Goal: Information Seeking & Learning: Check status

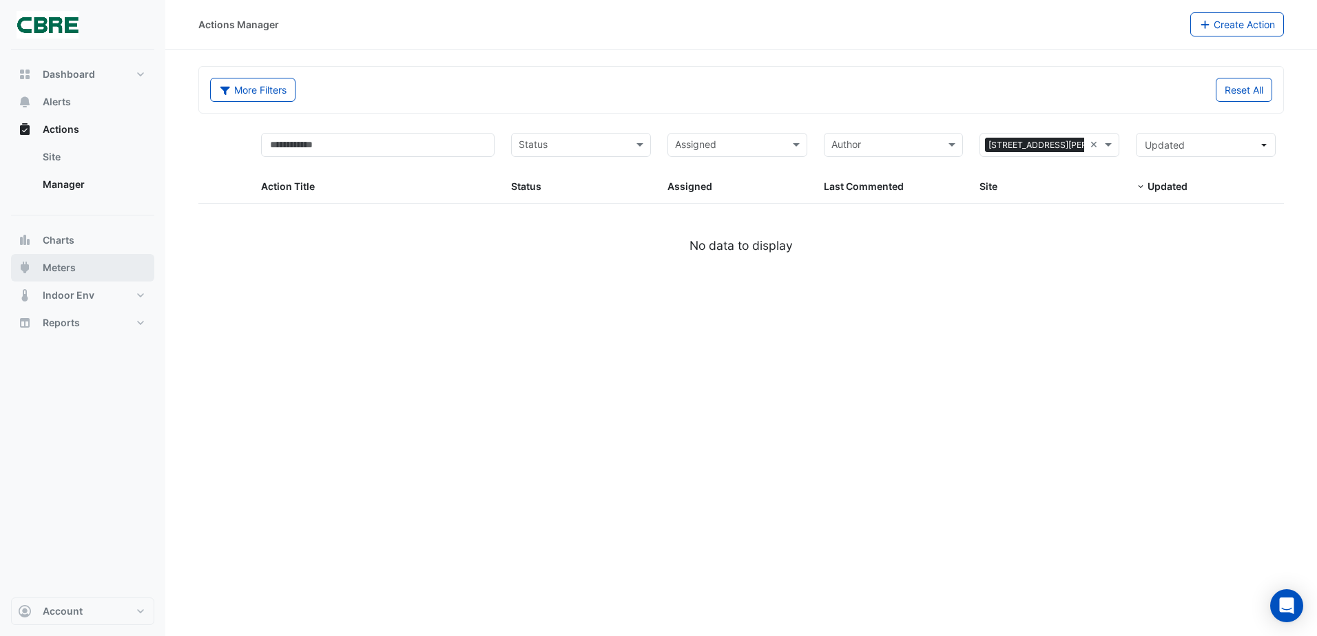
click at [76, 261] on button "Meters" at bounding box center [82, 268] width 143 height 28
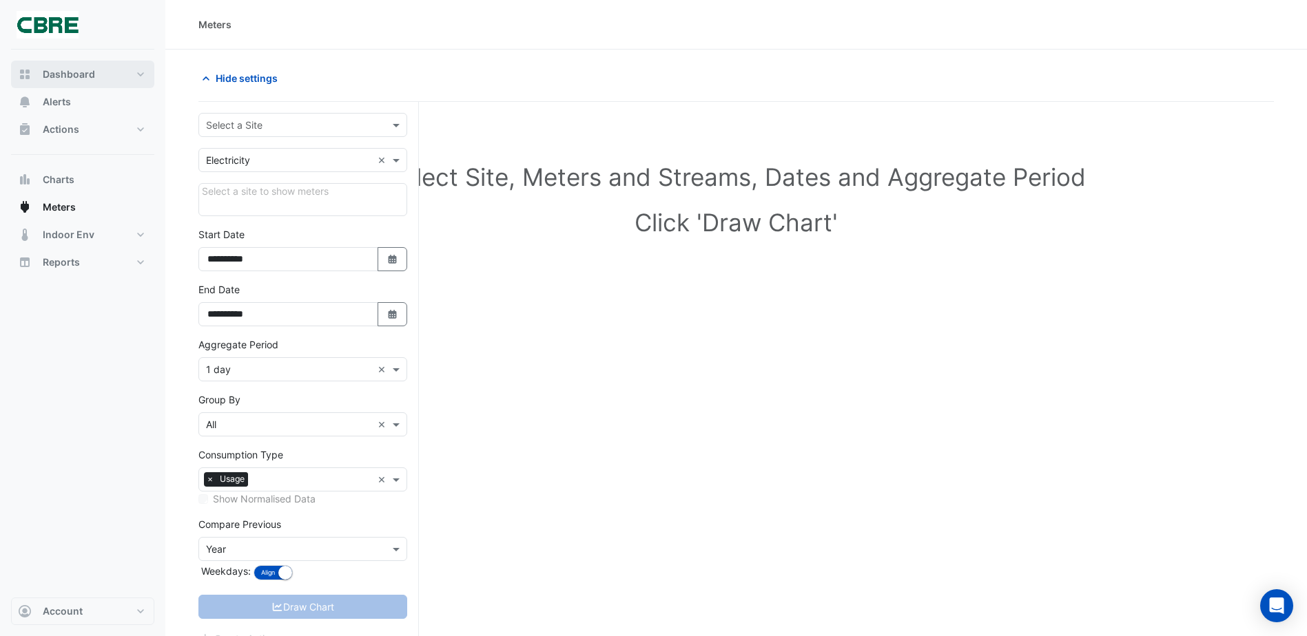
click at [62, 72] on span "Dashboard" at bounding box center [69, 75] width 52 height 14
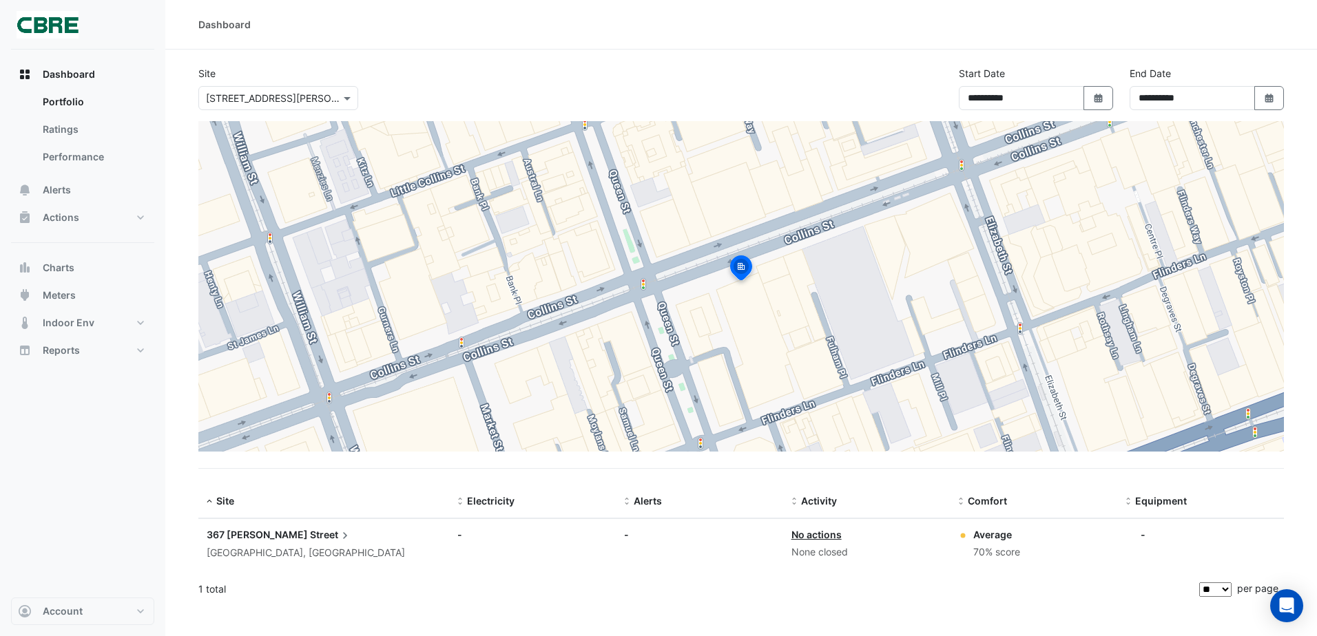
click at [252, 538] on span "367 [PERSON_NAME]" at bounding box center [257, 535] width 101 height 12
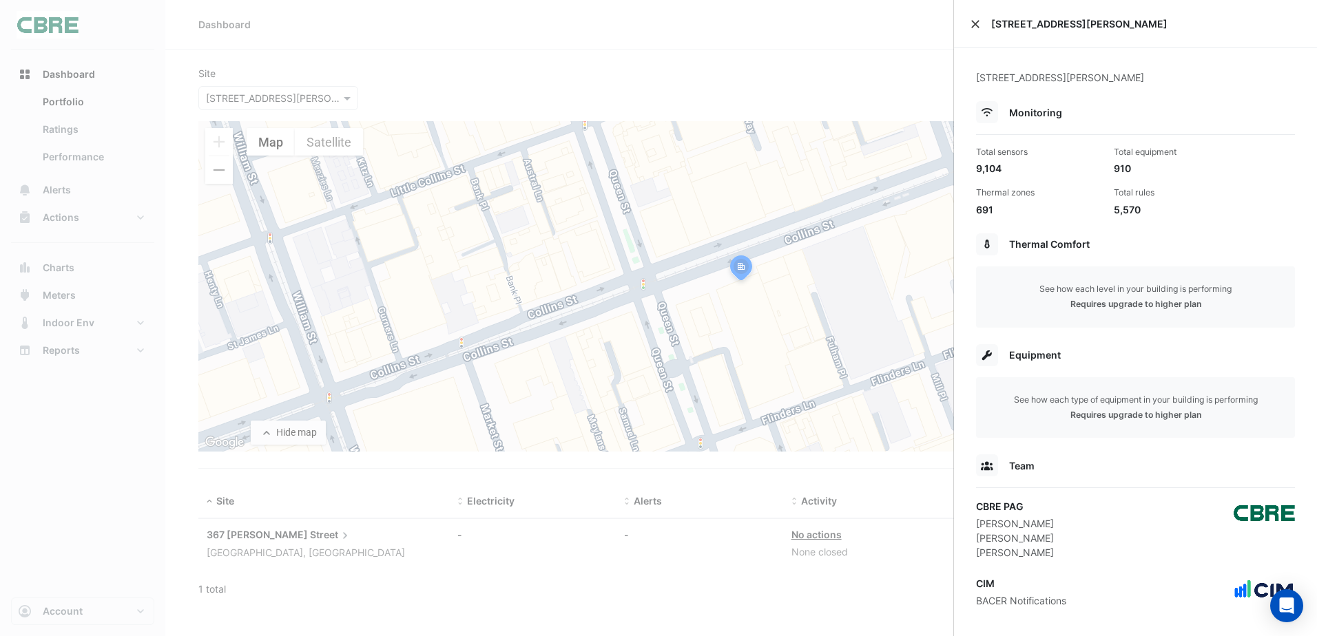
click at [974, 28] on button "Close" at bounding box center [976, 24] width 10 height 10
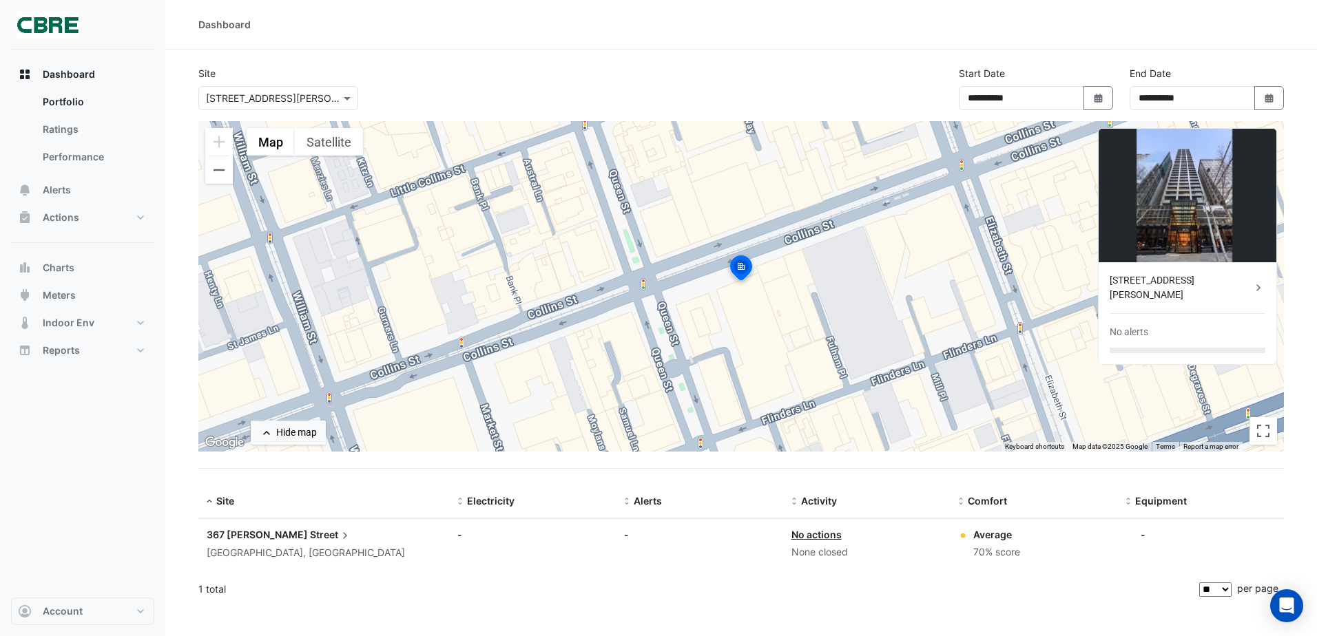
click at [237, 529] on span "367 Collins" at bounding box center [257, 535] width 101 height 12
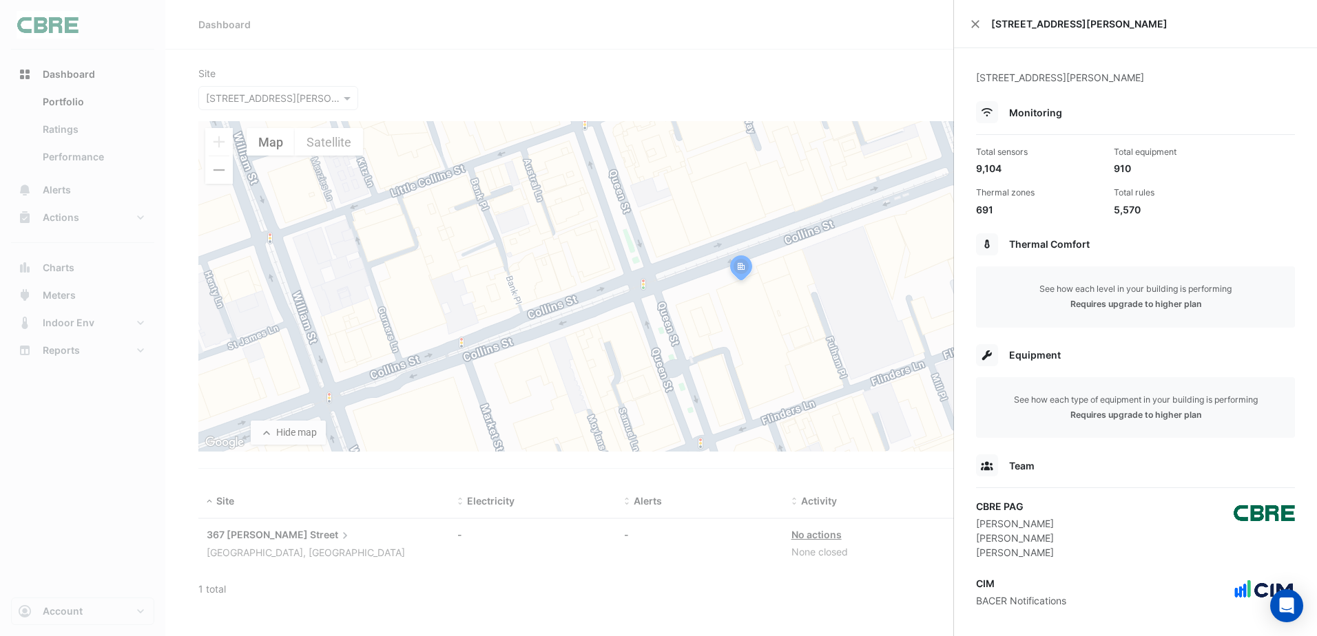
scroll to position [10, 0]
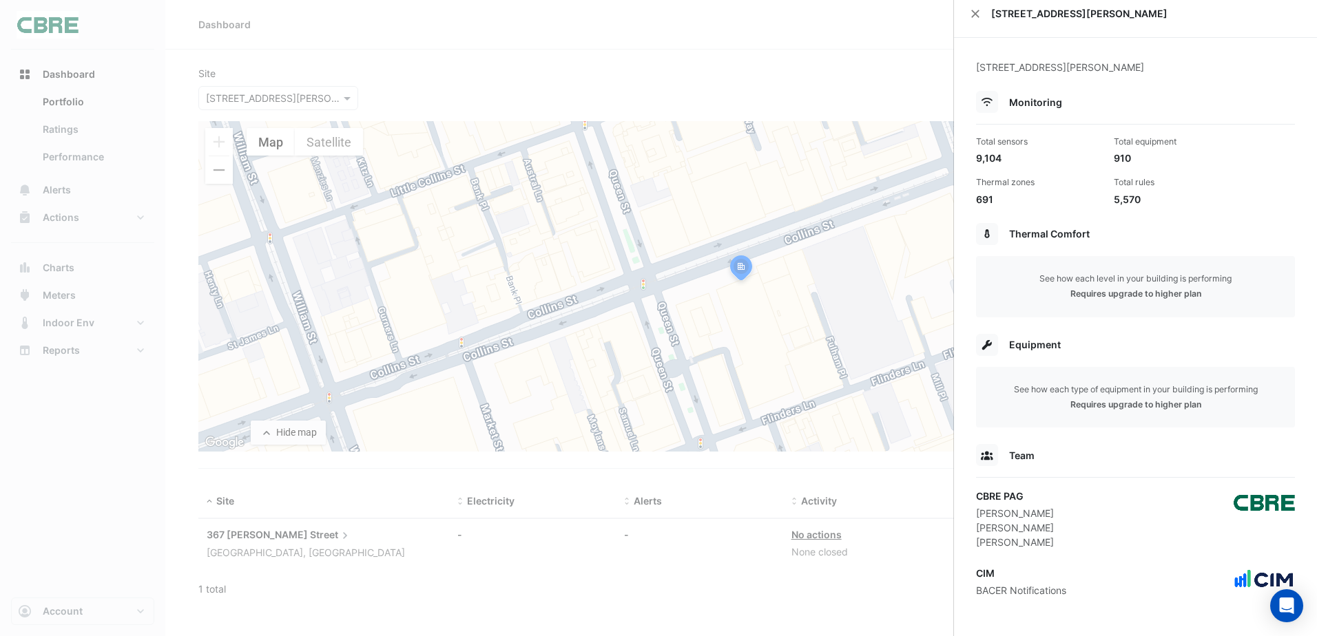
click at [423, 37] on ngb-offcanvas-backdrop at bounding box center [658, 318] width 1317 height 636
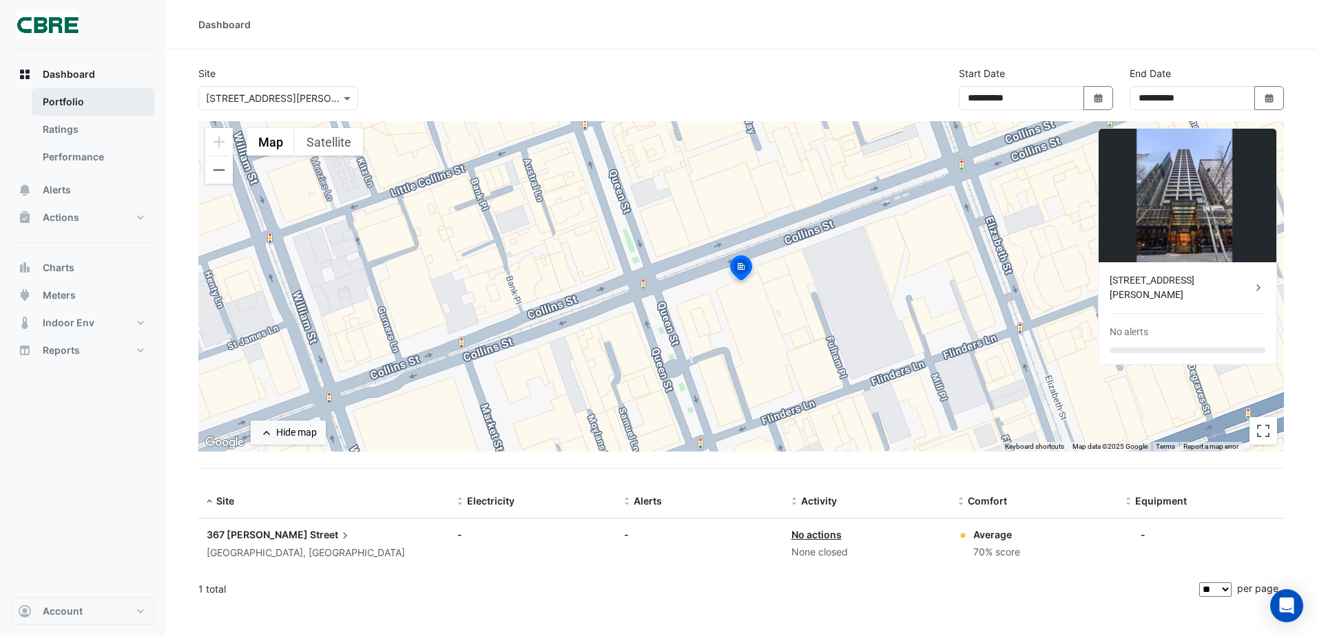
click at [93, 110] on link "Portfolio" at bounding box center [93, 102] width 123 height 28
click at [83, 73] on span "Dashboard" at bounding box center [69, 75] width 52 height 14
click at [24, 81] on icon "button" at bounding box center [25, 75] width 14 height 14
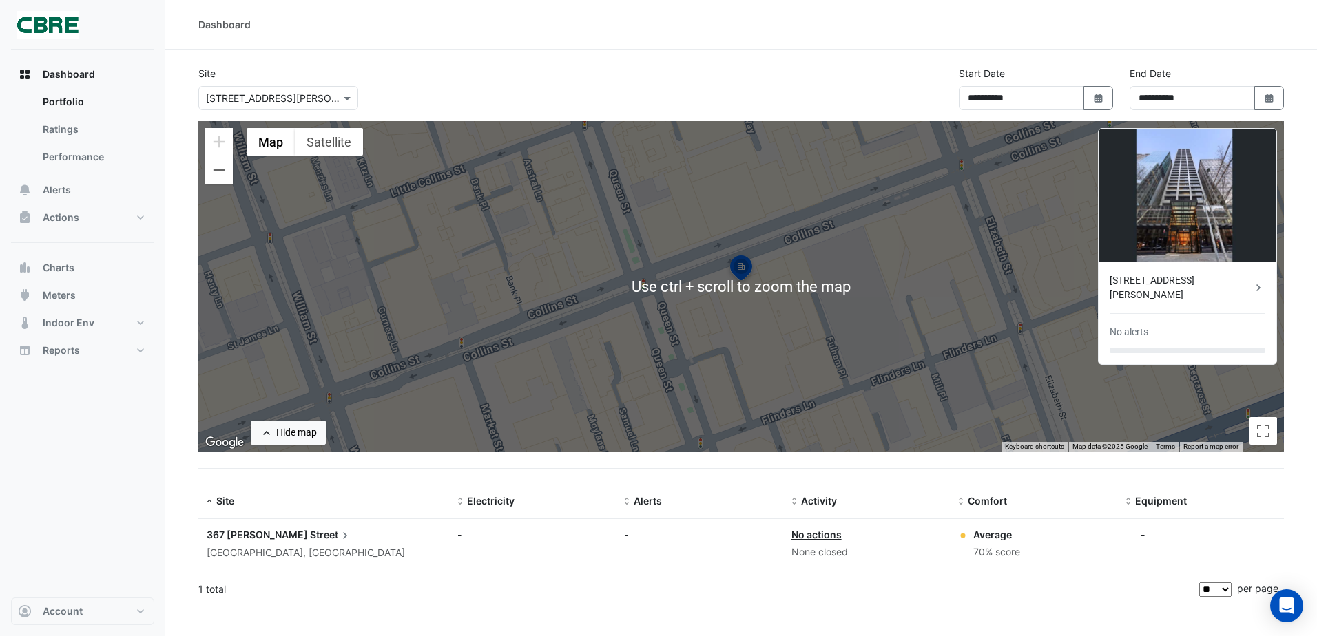
click at [603, 33] on div "Dashboard" at bounding box center [741, 25] width 1152 height 50
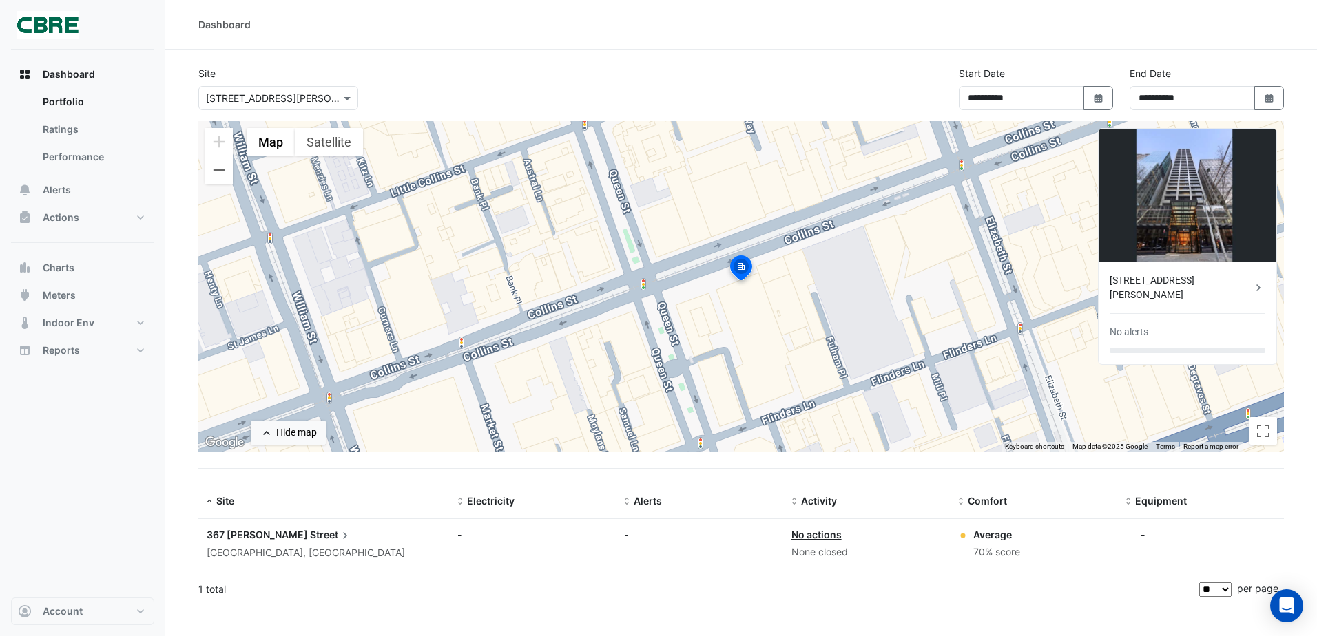
click at [253, 539] on span "367 Collins" at bounding box center [257, 535] width 101 height 12
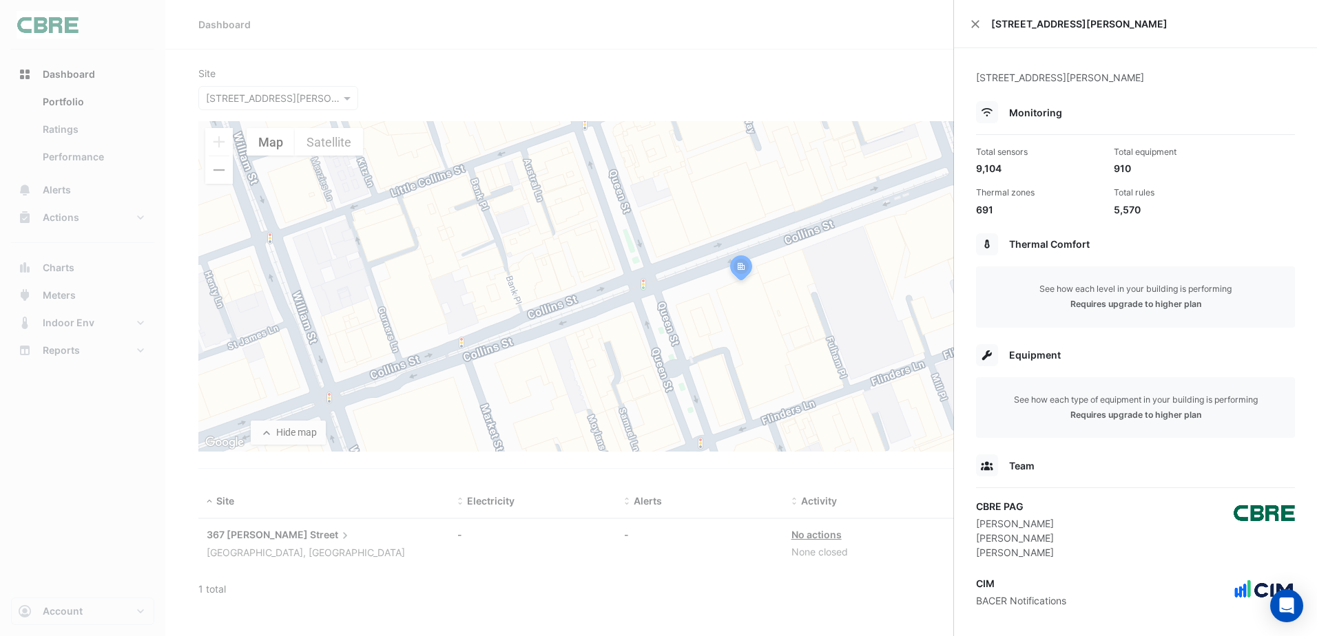
click at [1042, 238] on span "Thermal Comfort" at bounding box center [1049, 244] width 81 height 12
click at [977, 157] on div "Total sensors" at bounding box center [1039, 152] width 127 height 12
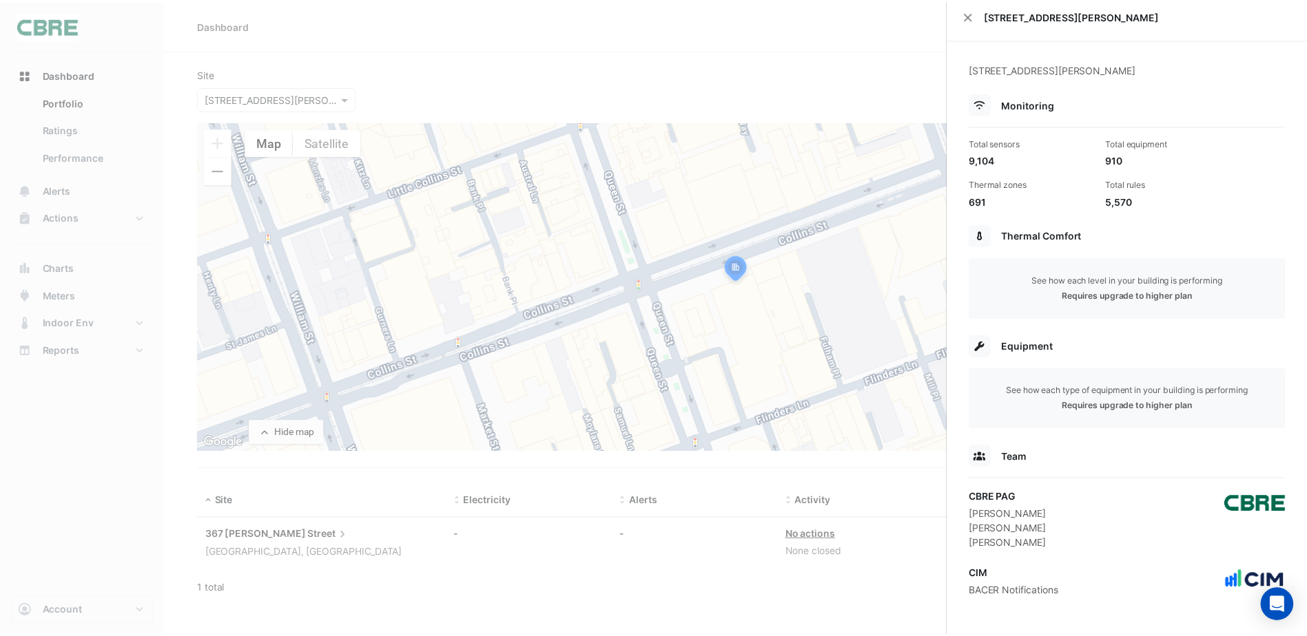
scroll to position [10, 0]
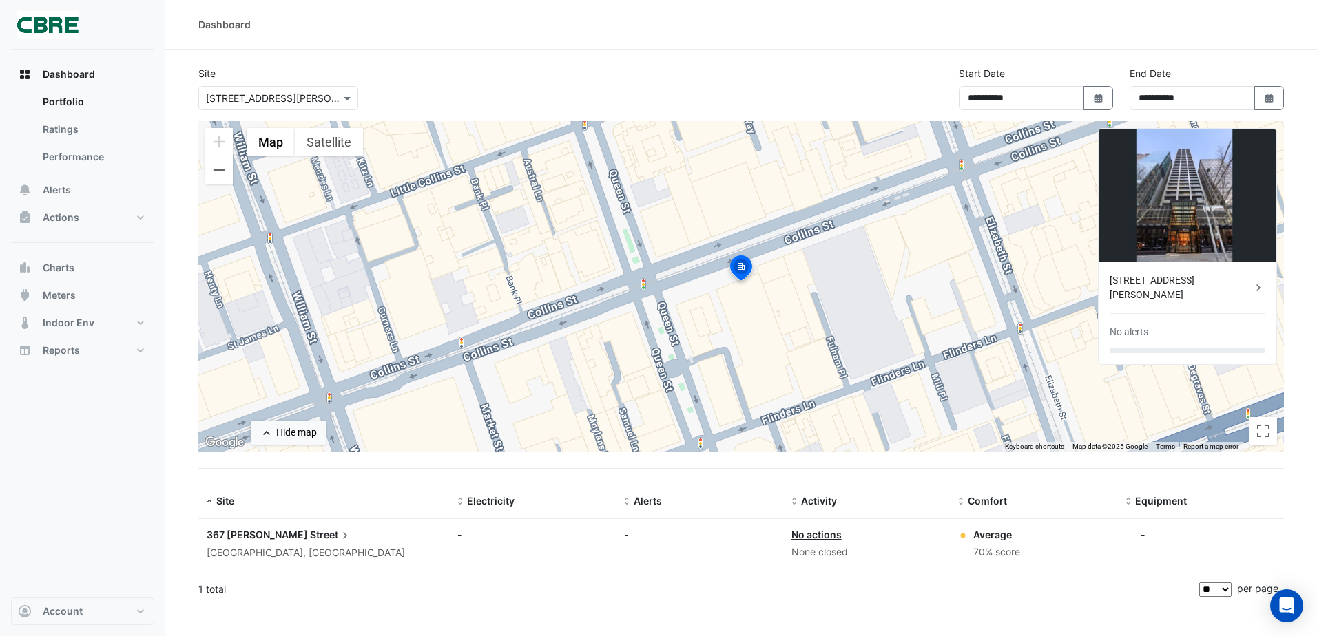
click at [383, 8] on ngb-offcanvas-backdrop at bounding box center [658, 318] width 1317 height 636
click at [74, 162] on link "Performance" at bounding box center [93, 157] width 123 height 28
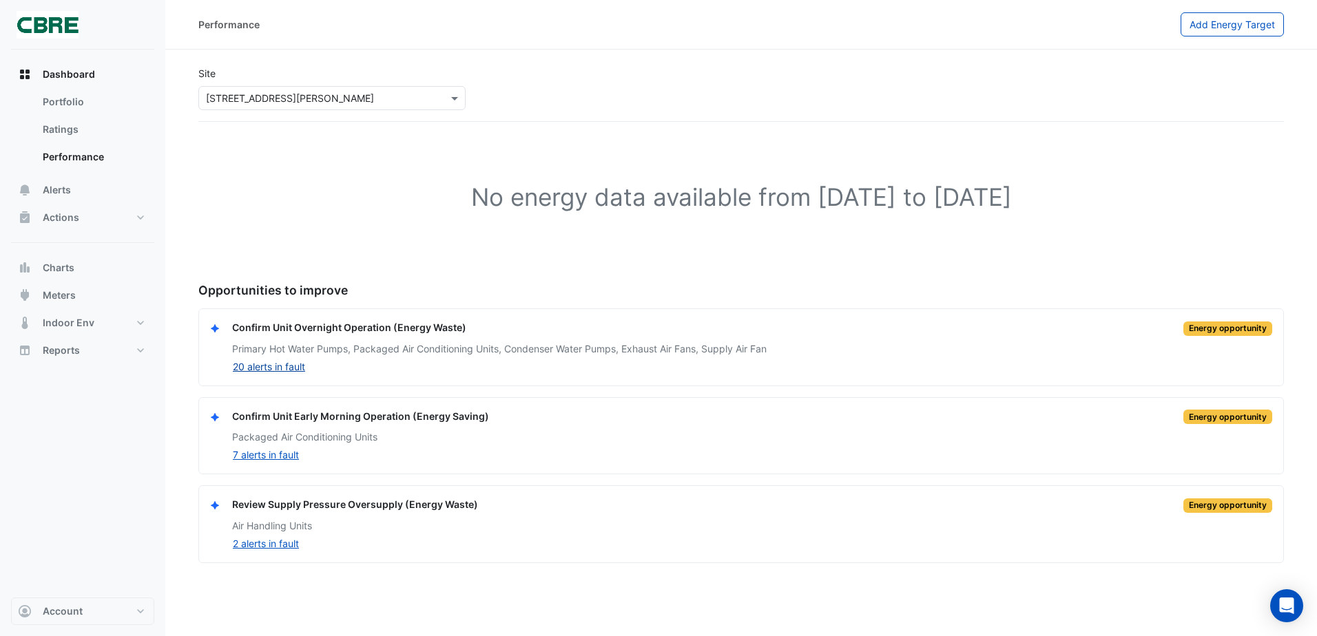
click at [264, 372] on button "20 alerts in fault" at bounding box center [269, 367] width 74 height 16
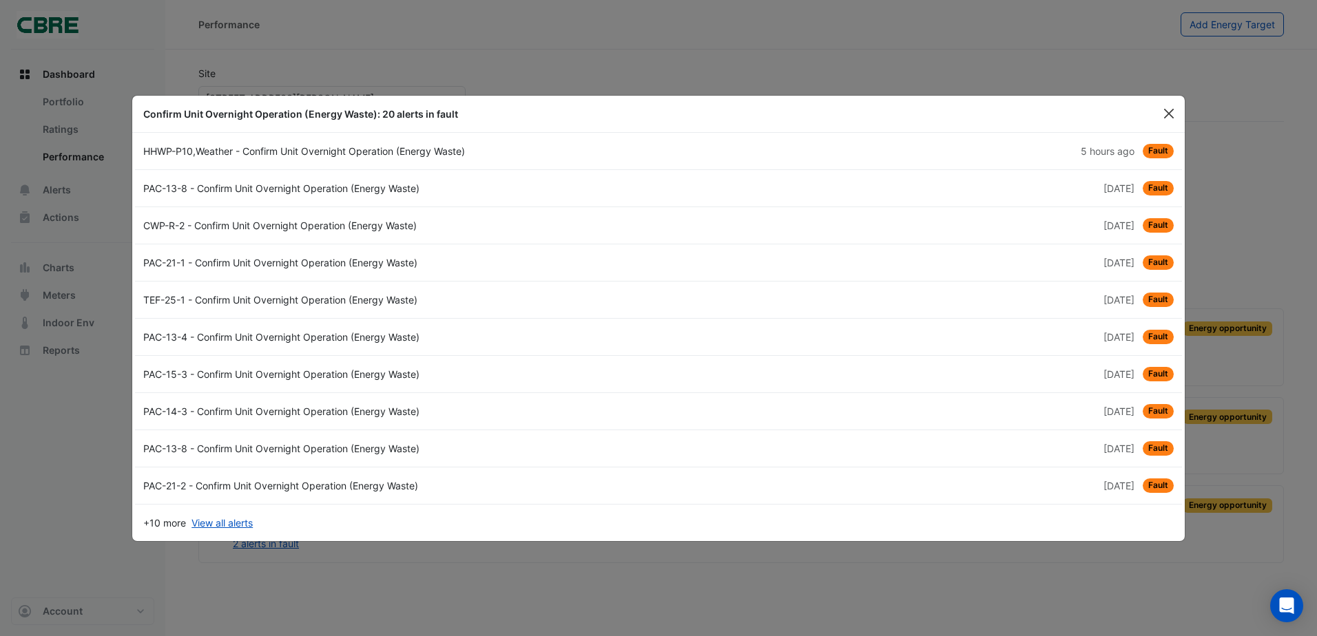
click at [1168, 114] on button "Close" at bounding box center [1169, 113] width 21 height 21
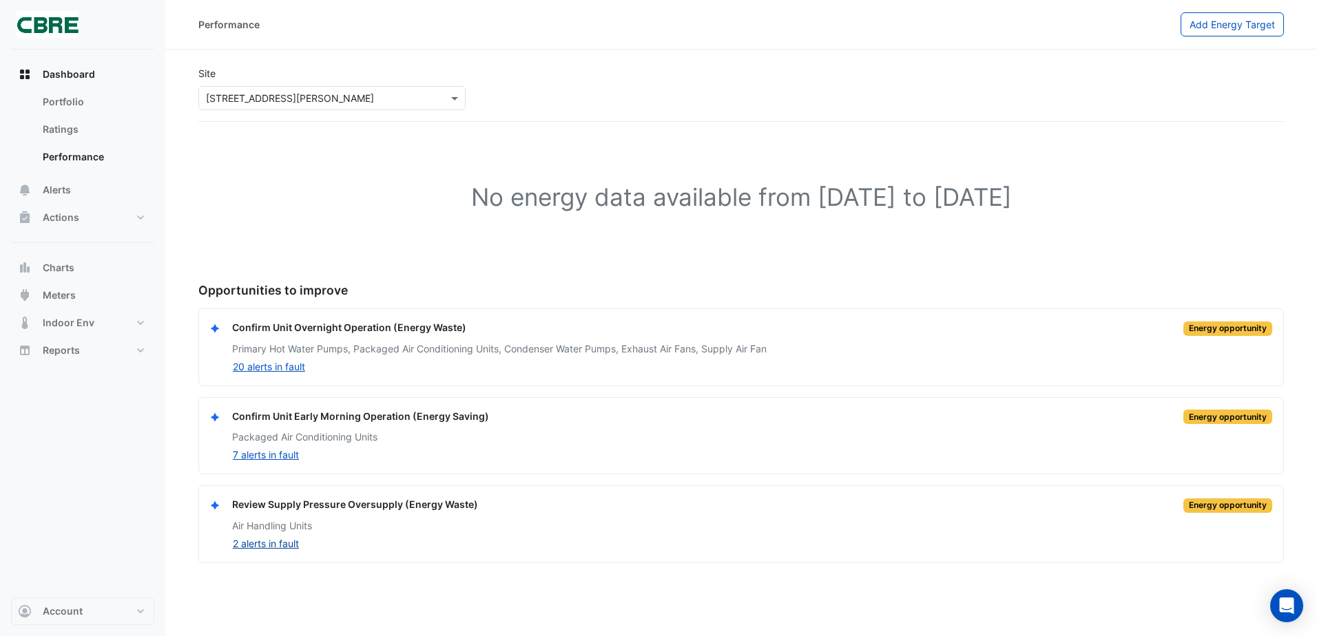
click at [276, 547] on button "2 alerts in fault" at bounding box center [266, 544] width 68 height 16
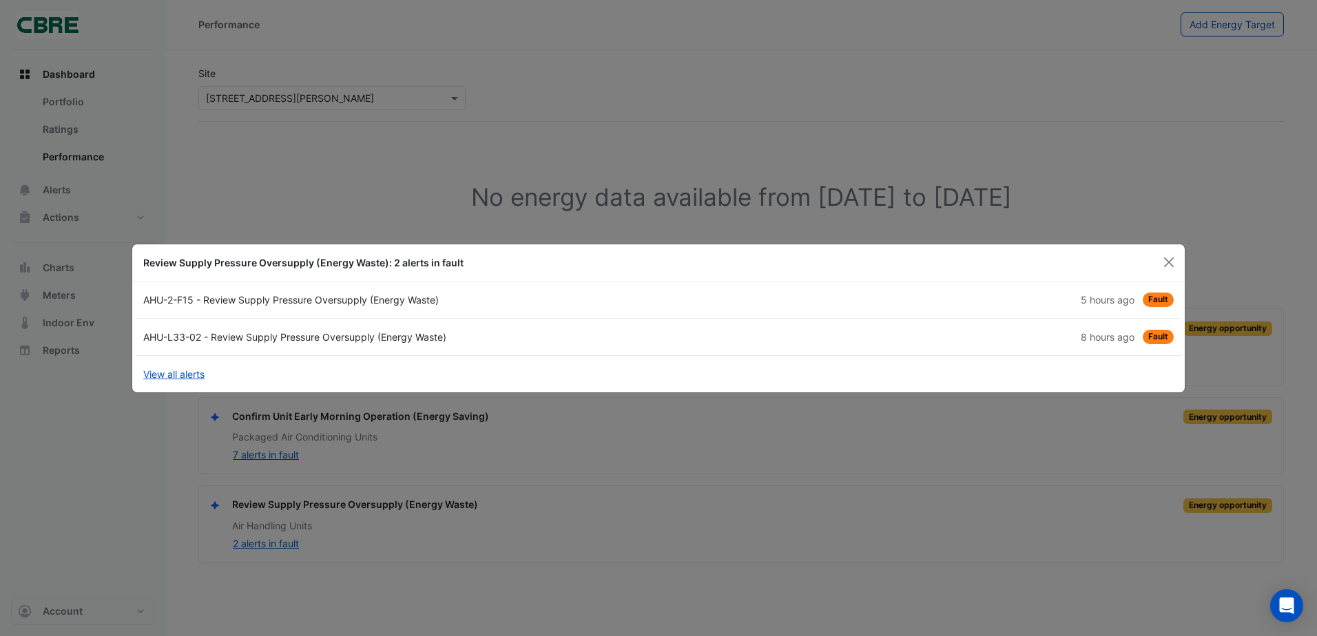
click at [317, 306] on div "AHU-2-F15 - Review Supply Pressure Oversupply (Energy Waste)" at bounding box center [397, 300] width 524 height 14
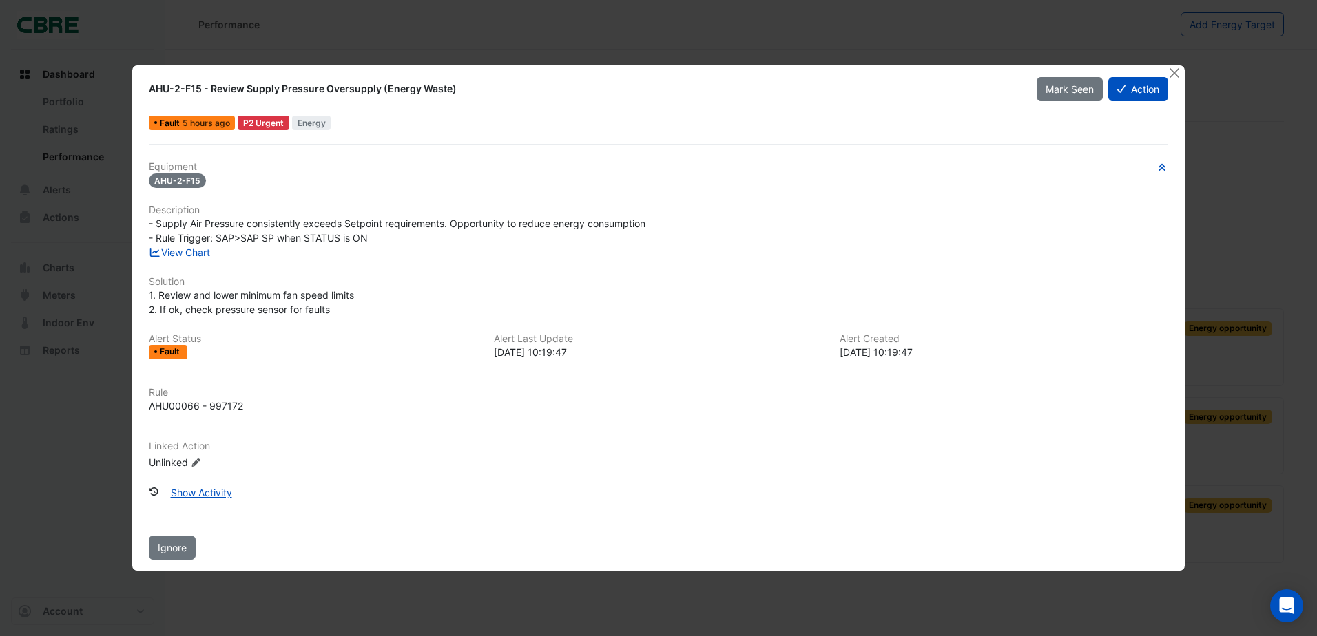
click at [1184, 71] on div at bounding box center [1176, 73] width 17 height 16
click at [1174, 65] on button "Close" at bounding box center [1175, 72] width 14 height 14
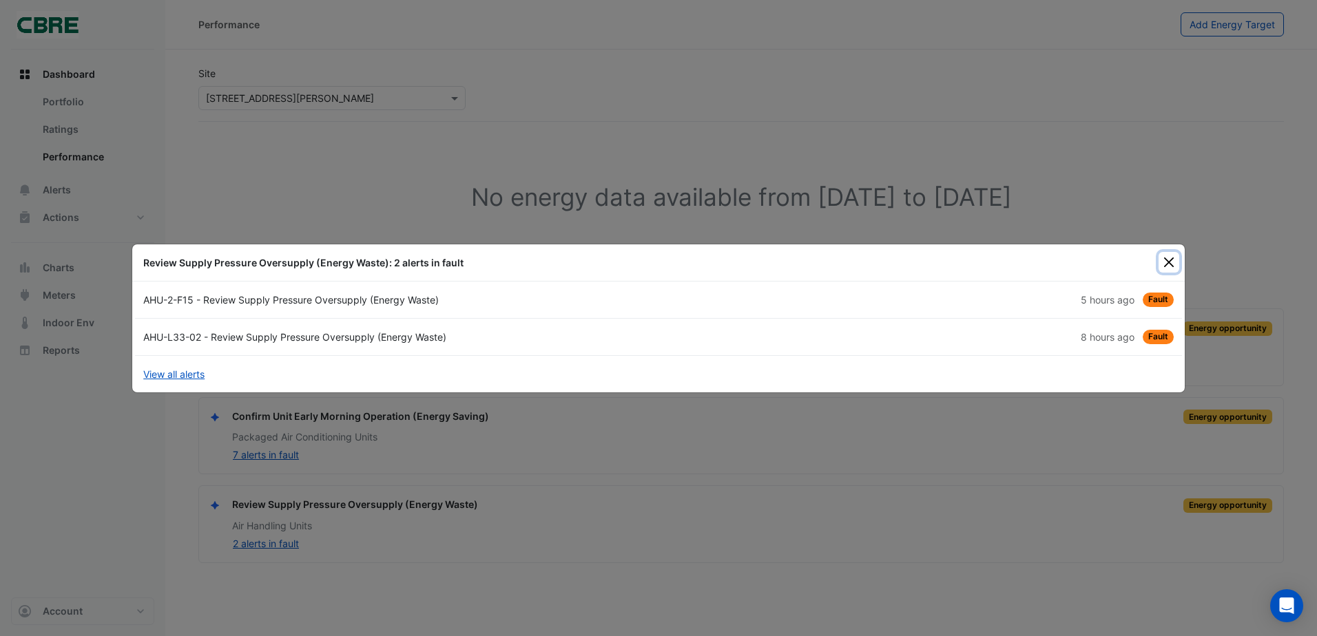
click at [1161, 256] on button "Close" at bounding box center [1169, 262] width 21 height 21
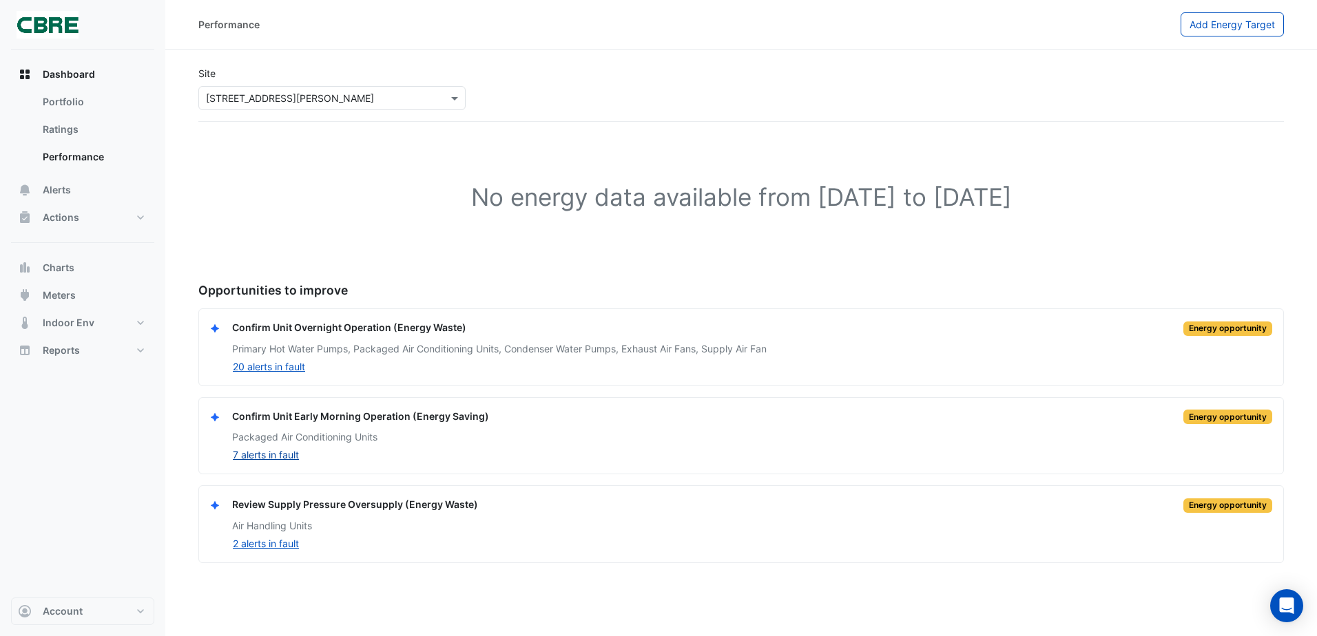
click at [269, 454] on button "7 alerts in fault" at bounding box center [266, 455] width 68 height 16
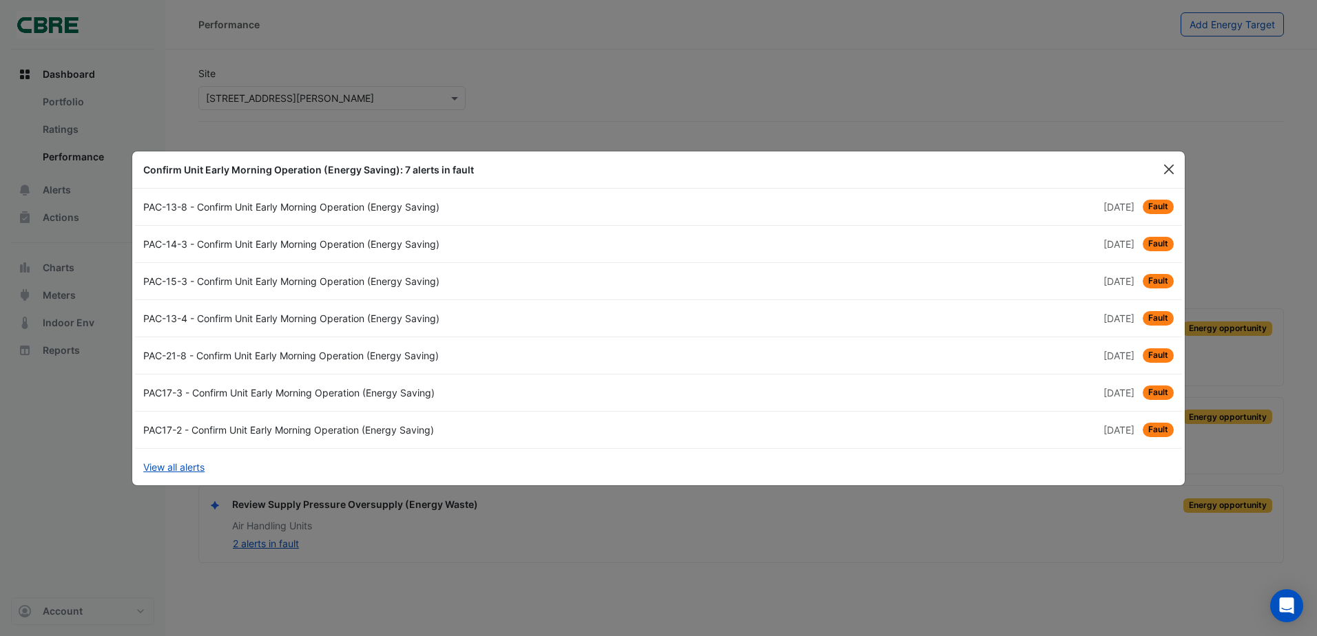
click at [1169, 162] on button "Close" at bounding box center [1169, 169] width 21 height 21
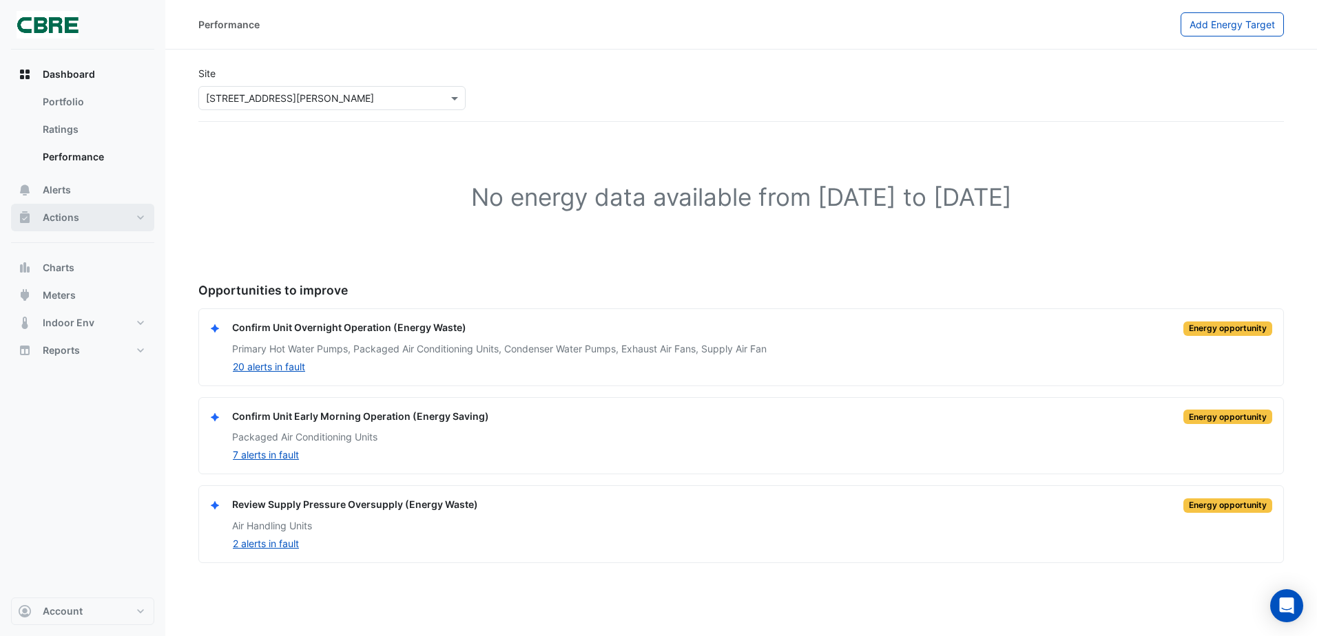
click at [137, 222] on button "Actions" at bounding box center [82, 218] width 143 height 28
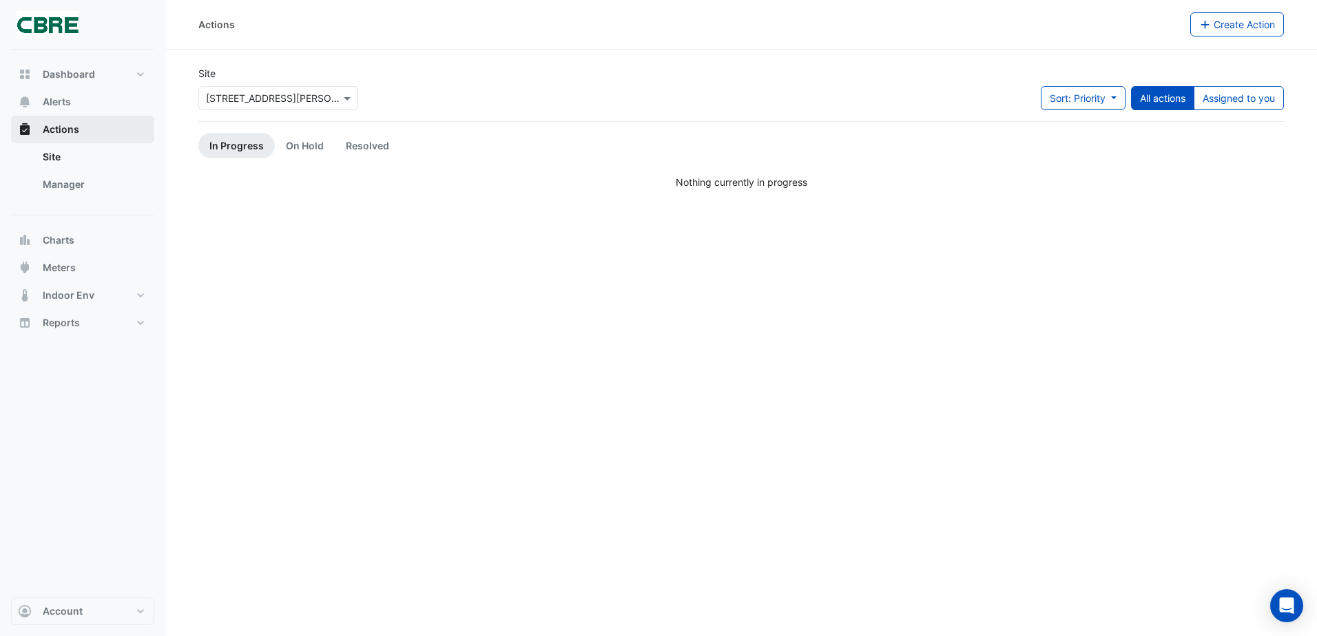
click at [87, 118] on button "Actions" at bounding box center [82, 130] width 143 height 28
click at [82, 96] on button "Alerts" at bounding box center [82, 102] width 143 height 28
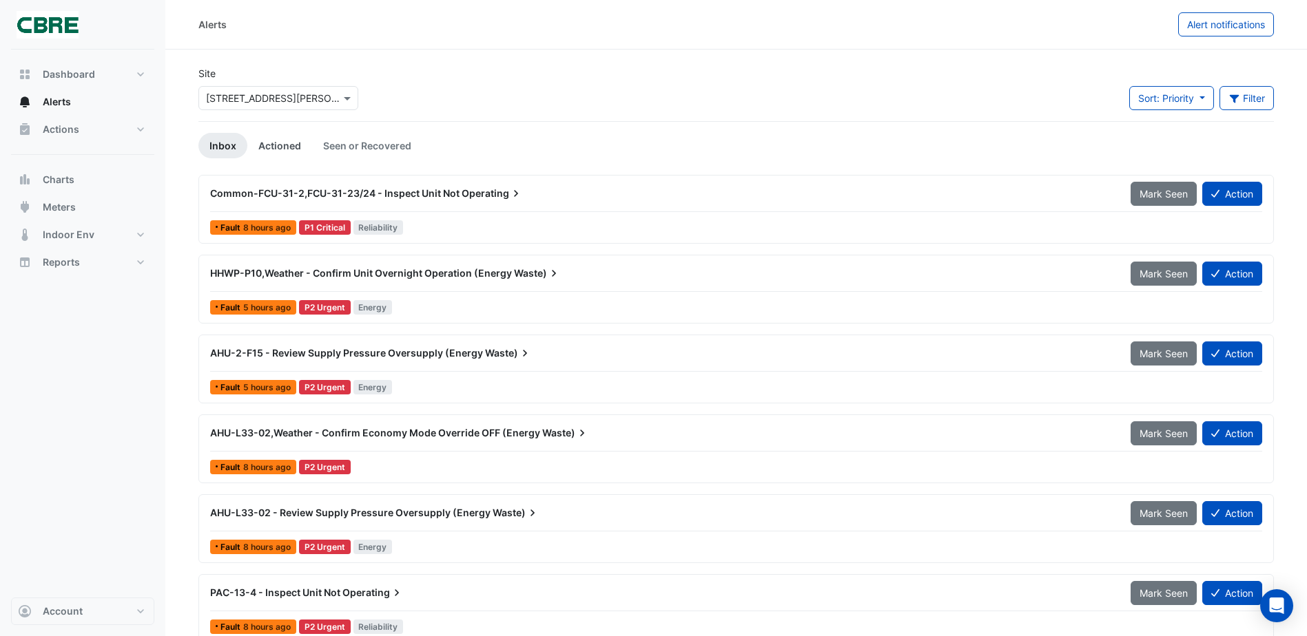
click at [264, 138] on link "Actioned" at bounding box center [279, 145] width 65 height 25
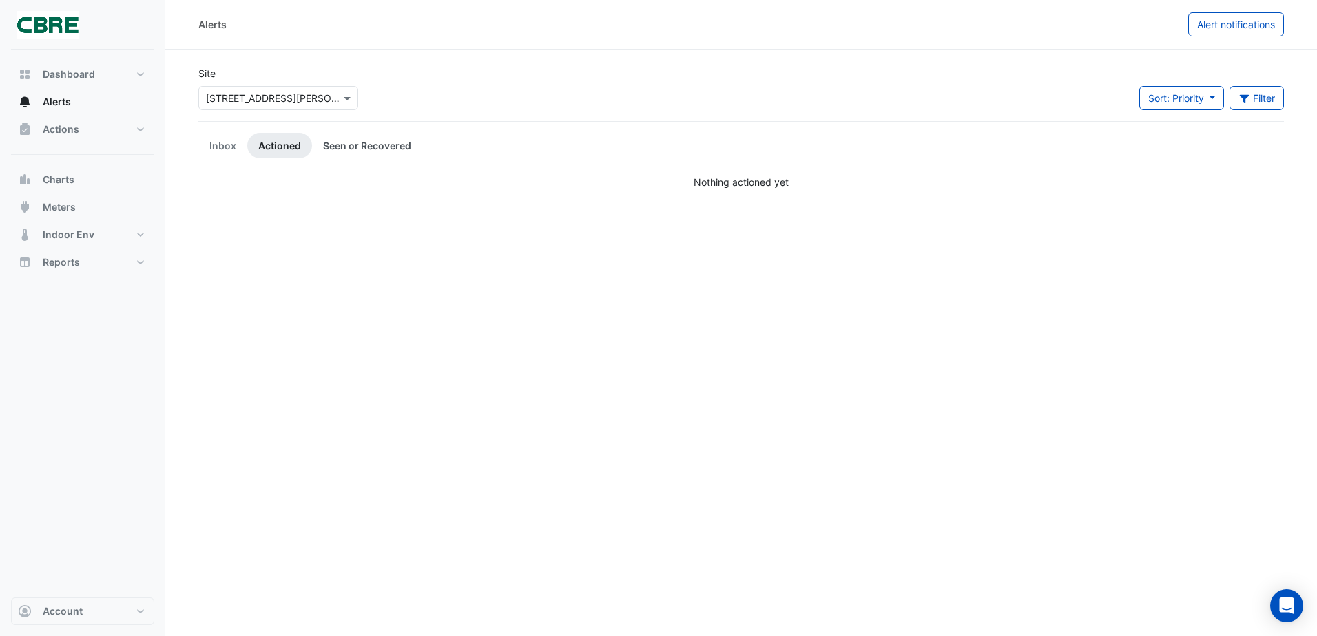
click at [365, 152] on link "Seen or Recovered" at bounding box center [367, 145] width 110 height 25
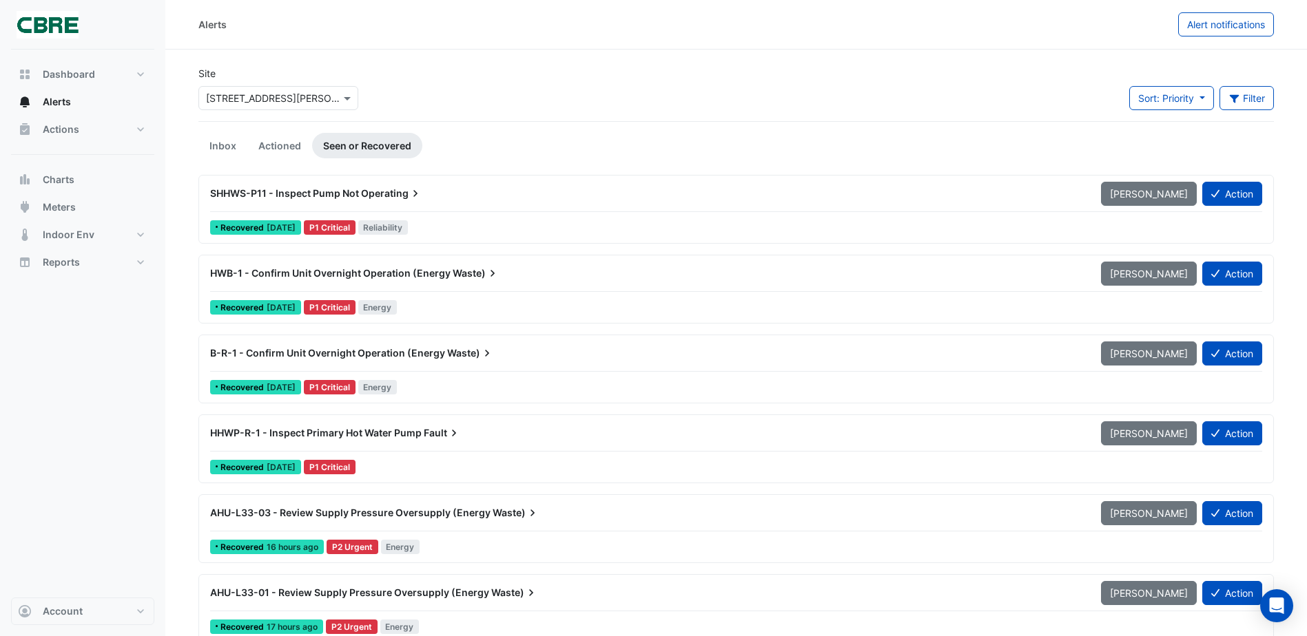
click at [271, 192] on span "SHHWS-P11 - Inspect Pump Not" at bounding box center [284, 193] width 149 height 12
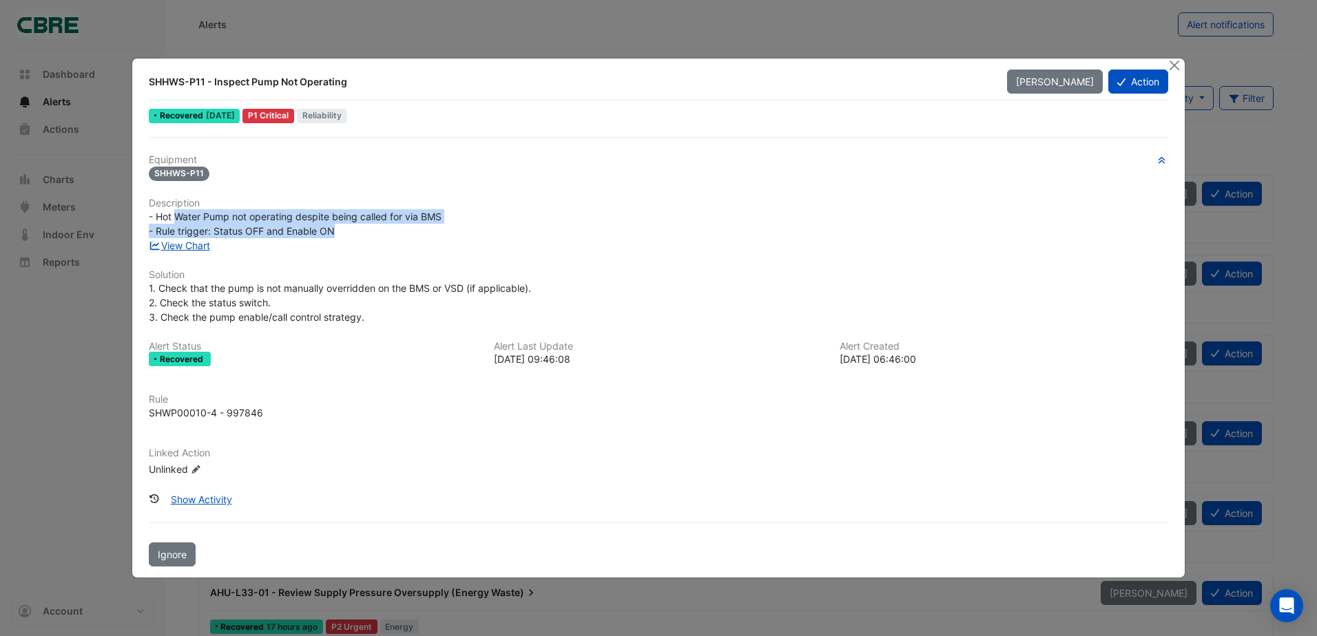
drag, startPoint x: 178, startPoint y: 218, endPoint x: 339, endPoint y: 231, distance: 161.0
click at [339, 231] on div "- Hot Water Pump not operating despite being called for via BMS - Rule trigger:…" at bounding box center [658, 223] width 1019 height 29
drag, startPoint x: 331, startPoint y: 231, endPoint x: 183, endPoint y: 212, distance: 149.3
click at [183, 212] on span "- Hot Water Pump not operating despite being called for via BMS - Rule trigger:…" at bounding box center [295, 224] width 293 height 26
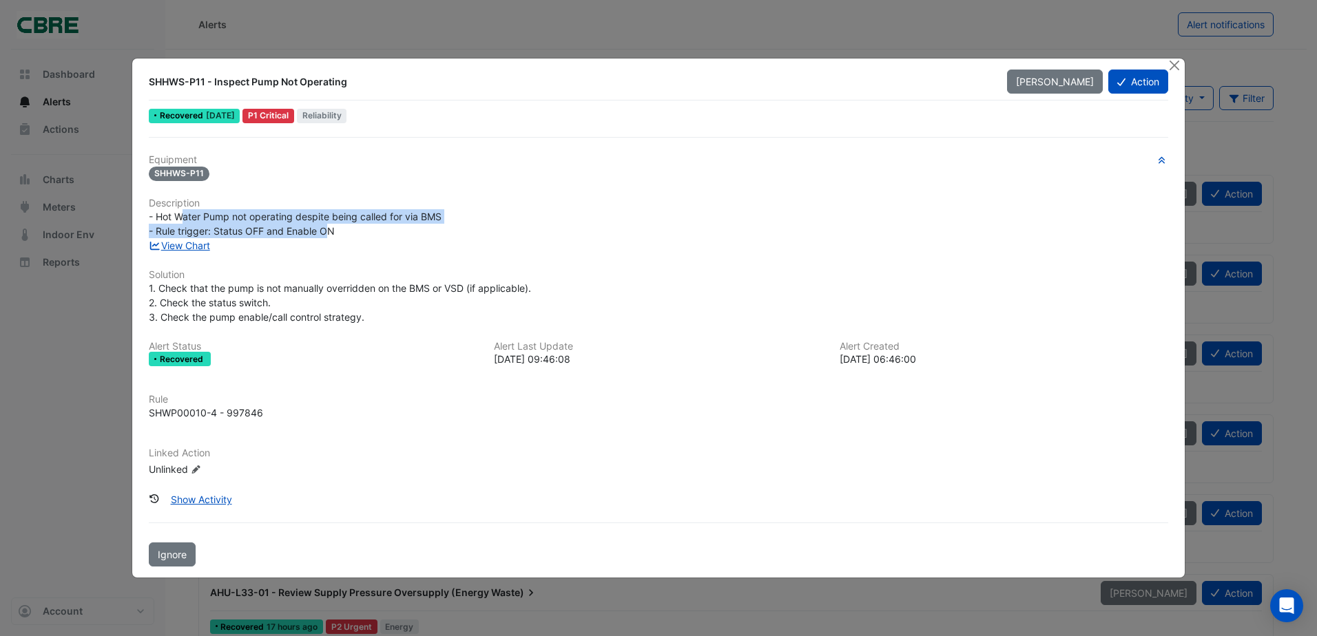
click at [183, 212] on span "- Hot Water Pump not operating despite being called for via BMS - Rule trigger:…" at bounding box center [295, 224] width 293 height 26
drag, startPoint x: 178, startPoint y: 218, endPoint x: 299, endPoint y: 231, distance: 122.0
click at [299, 231] on span "- Hot Water Pump not operating despite being called for via BMS - Rule trigger:…" at bounding box center [295, 224] width 293 height 26
click at [1181, 66] on button "Close" at bounding box center [1175, 66] width 14 height 14
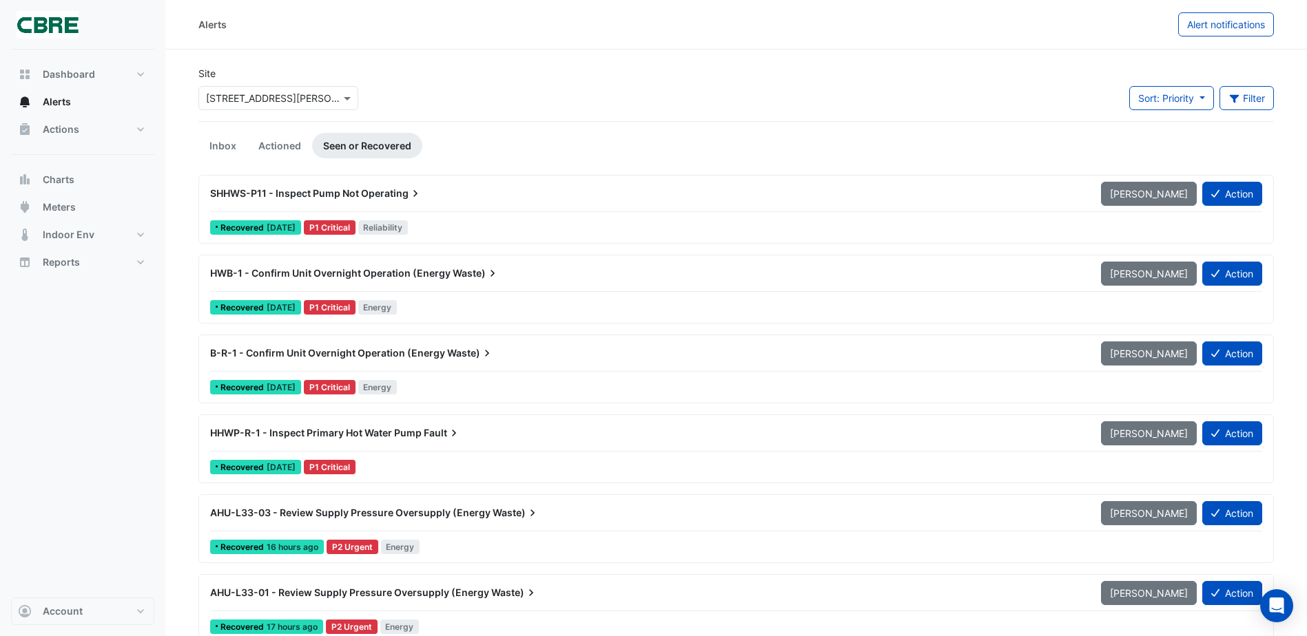
click at [390, 278] on span "HWB-1 - Confirm Unit Overnight Operation (Energy" at bounding box center [330, 273] width 240 height 12
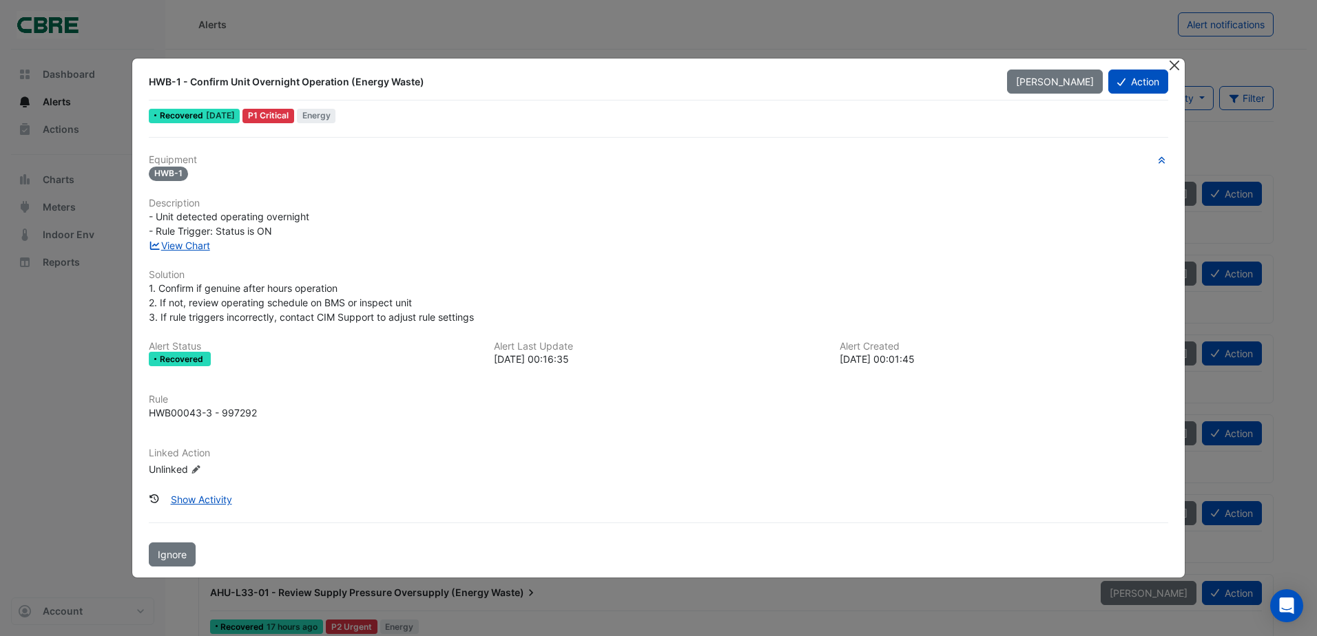
click at [1175, 59] on button "Close" at bounding box center [1175, 66] width 14 height 14
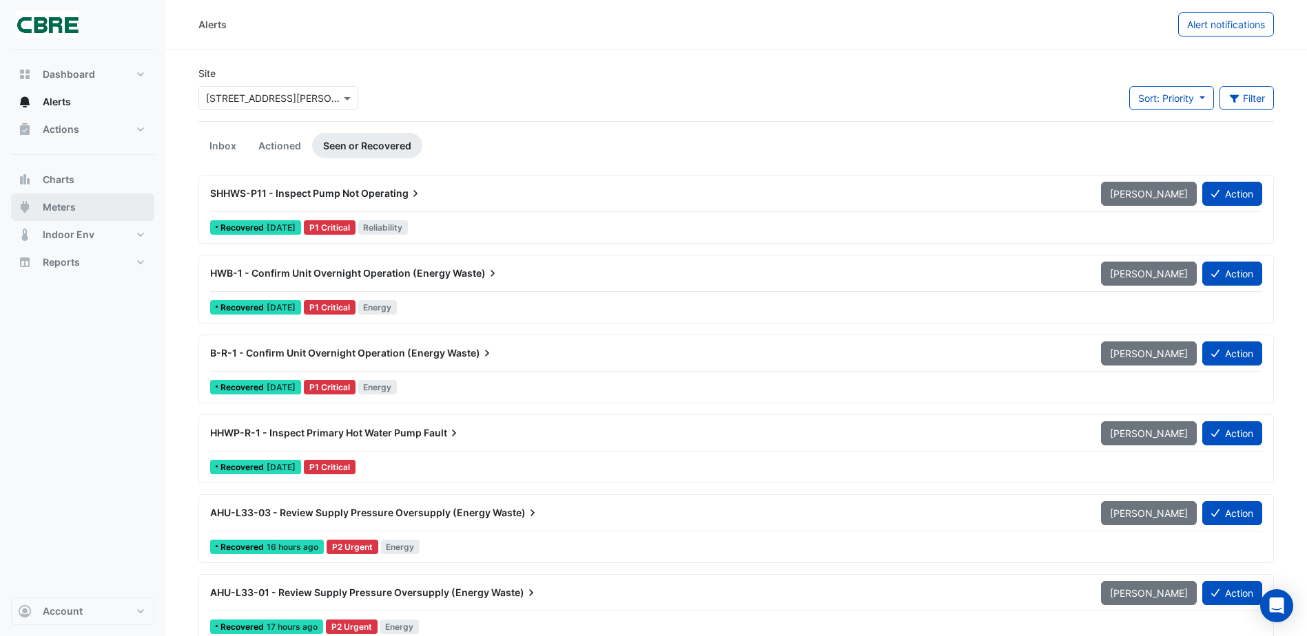
click at [72, 205] on span "Meters" at bounding box center [59, 207] width 33 height 14
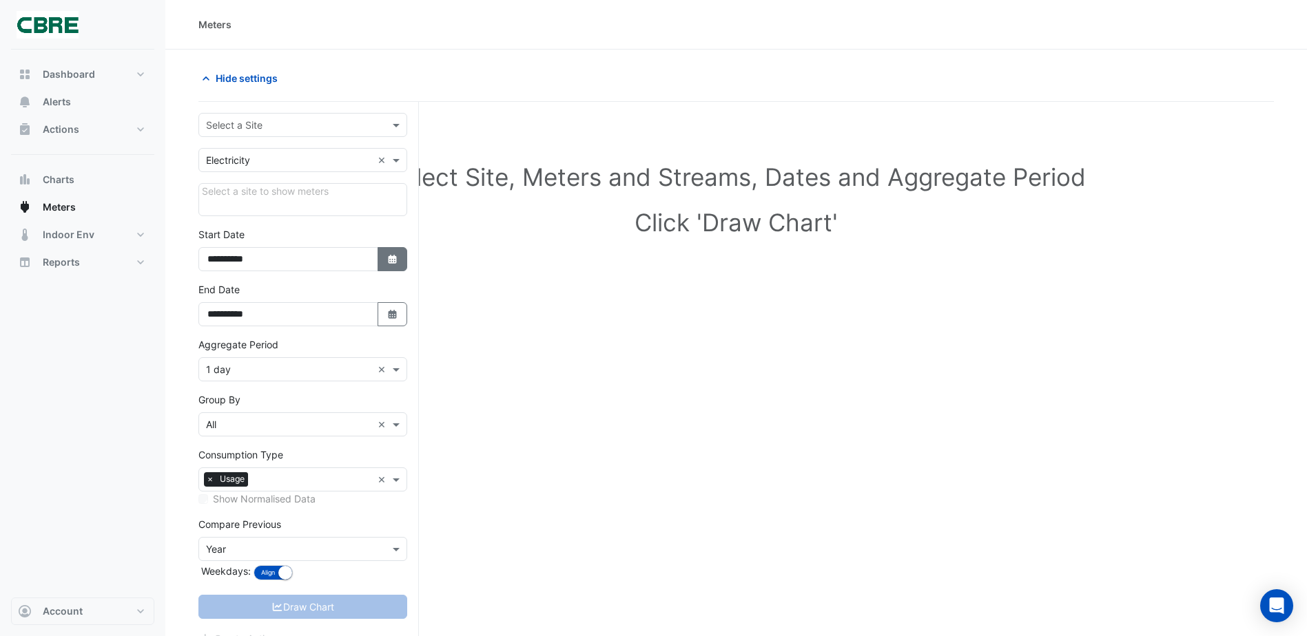
click at [399, 262] on button "Select Date" at bounding box center [392, 259] width 30 height 24
select select "*"
select select "****"
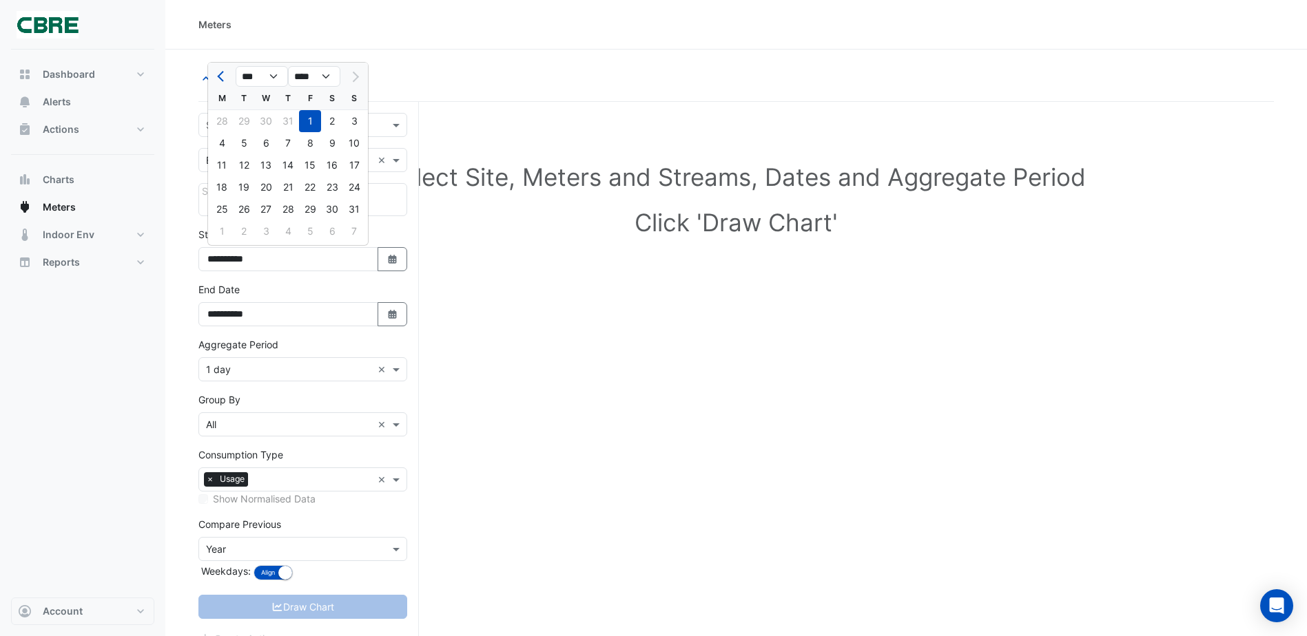
click at [360, 75] on div at bounding box center [354, 76] width 28 height 22
click at [352, 72] on div at bounding box center [354, 76] width 28 height 22
click at [264, 73] on select "*** *** *** *** *** *** *** ***" at bounding box center [262, 76] width 52 height 21
click at [557, 20] on div "Meters" at bounding box center [735, 24] width 1075 height 14
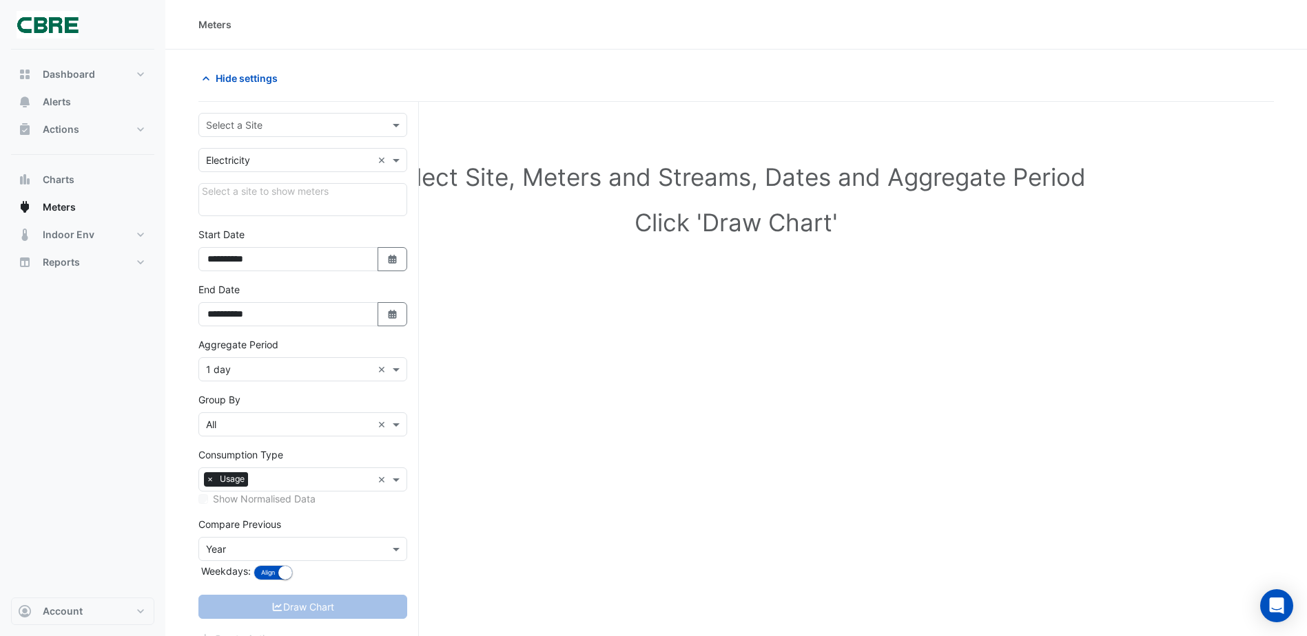
click at [291, 620] on form "**********" at bounding box center [302, 380] width 209 height 534
click at [289, 612] on div "Draw Chart" at bounding box center [302, 607] width 209 height 24
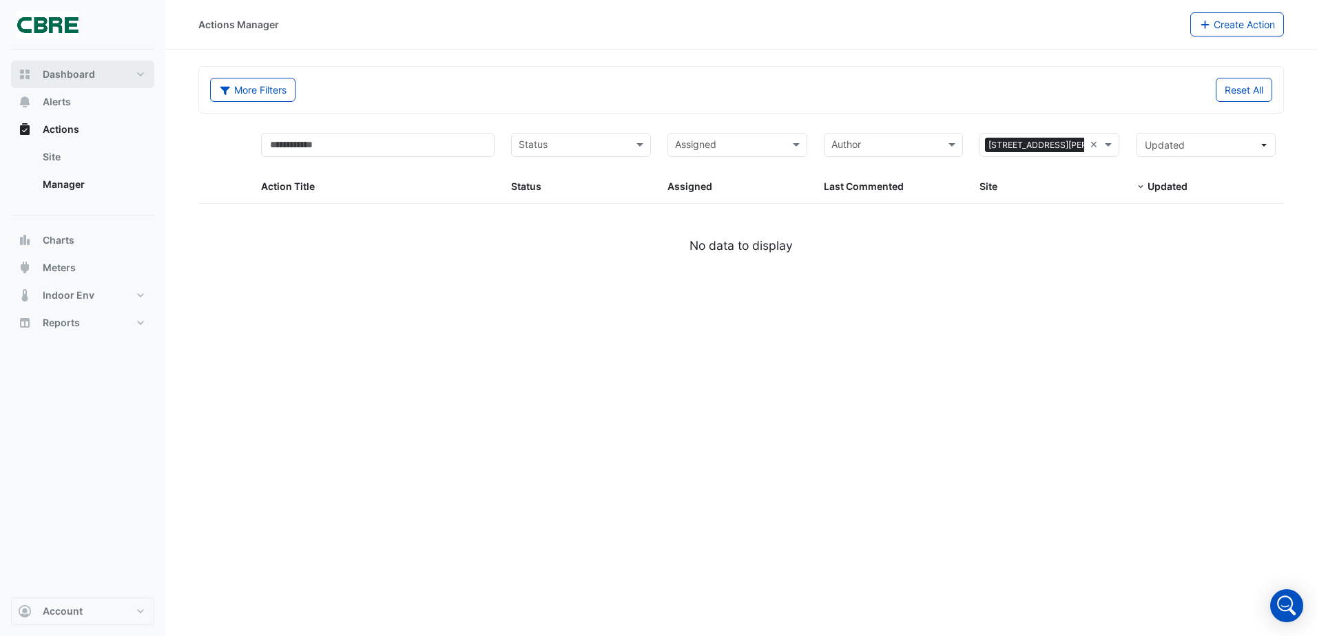
click at [62, 73] on span "Dashboard" at bounding box center [69, 75] width 52 height 14
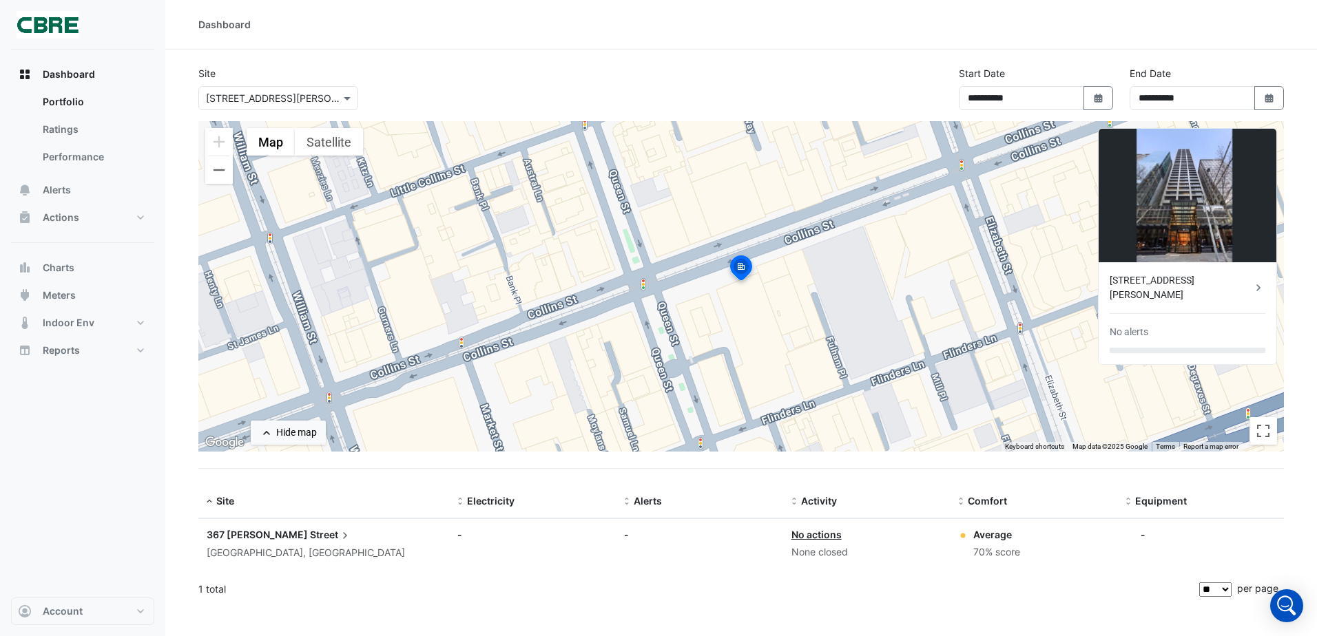
drag, startPoint x: 717, startPoint y: 56, endPoint x: 710, endPoint y: 65, distance: 11.2
click at [717, 56] on section "**********" at bounding box center [741, 328] width 1152 height 557
click at [68, 132] on link "Ratings" at bounding box center [93, 130] width 123 height 28
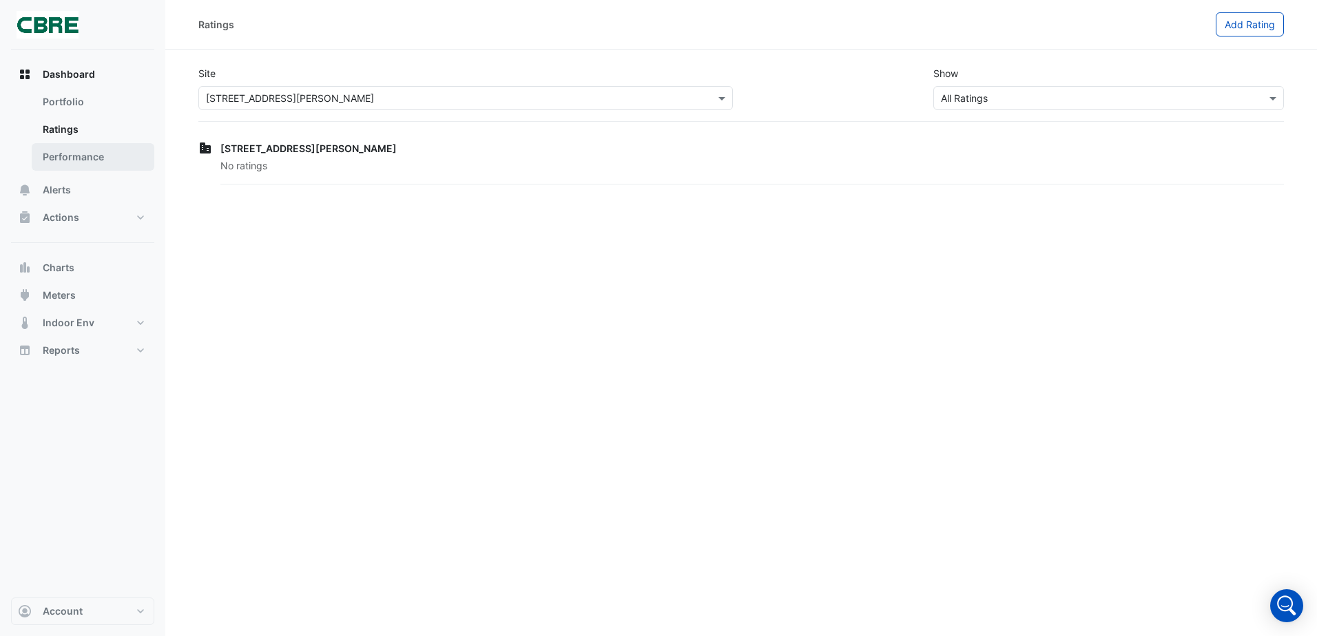
click at [68, 165] on link "Performance" at bounding box center [93, 157] width 123 height 28
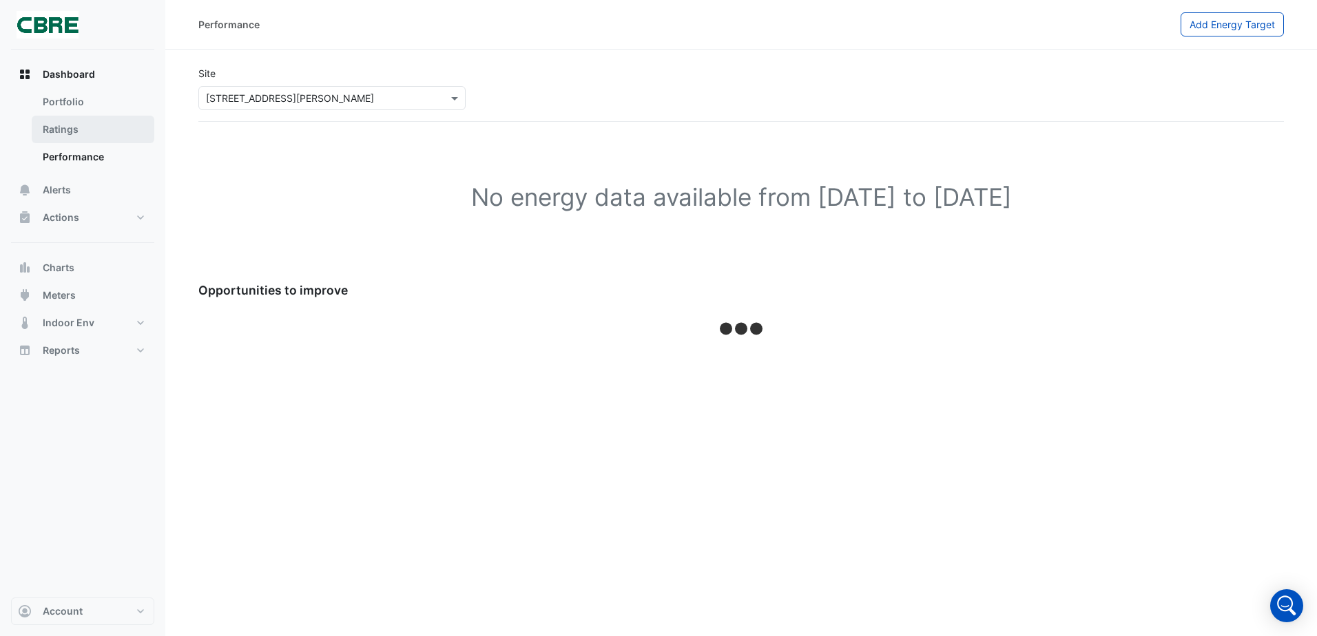
click at [72, 131] on link "Ratings" at bounding box center [93, 130] width 123 height 28
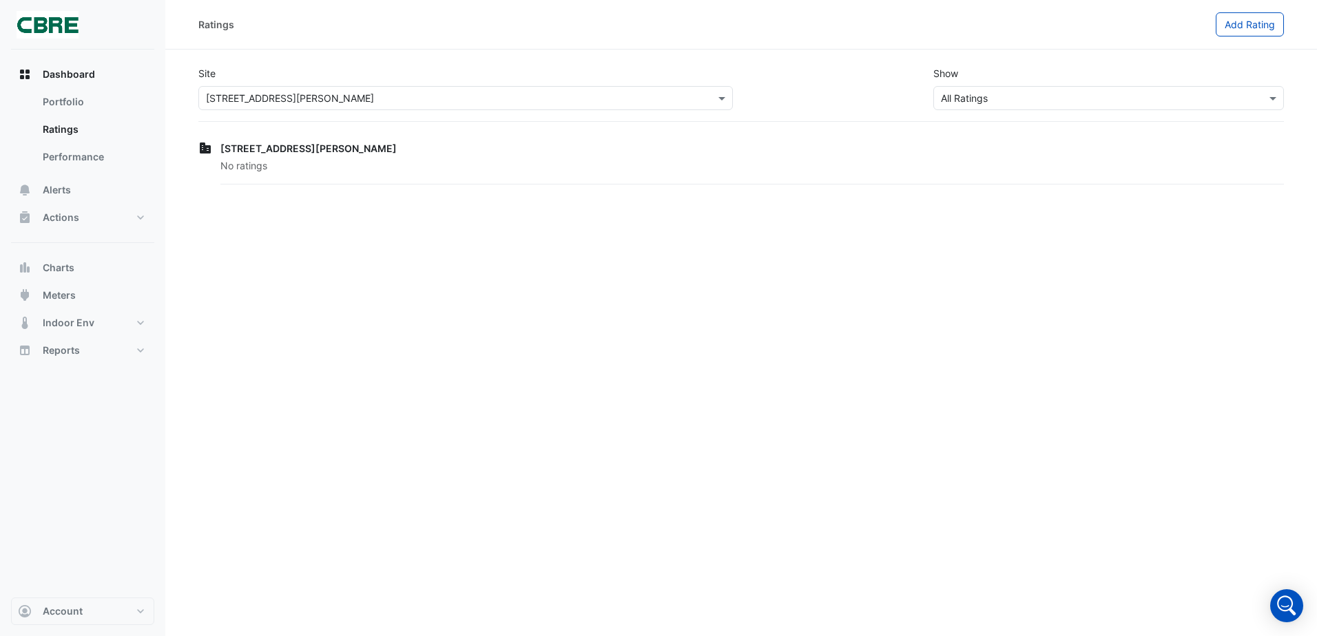
click at [273, 151] on span "367 Collins Street" at bounding box center [308, 149] width 176 height 12
click at [64, 158] on link "Performance" at bounding box center [93, 157] width 123 height 28
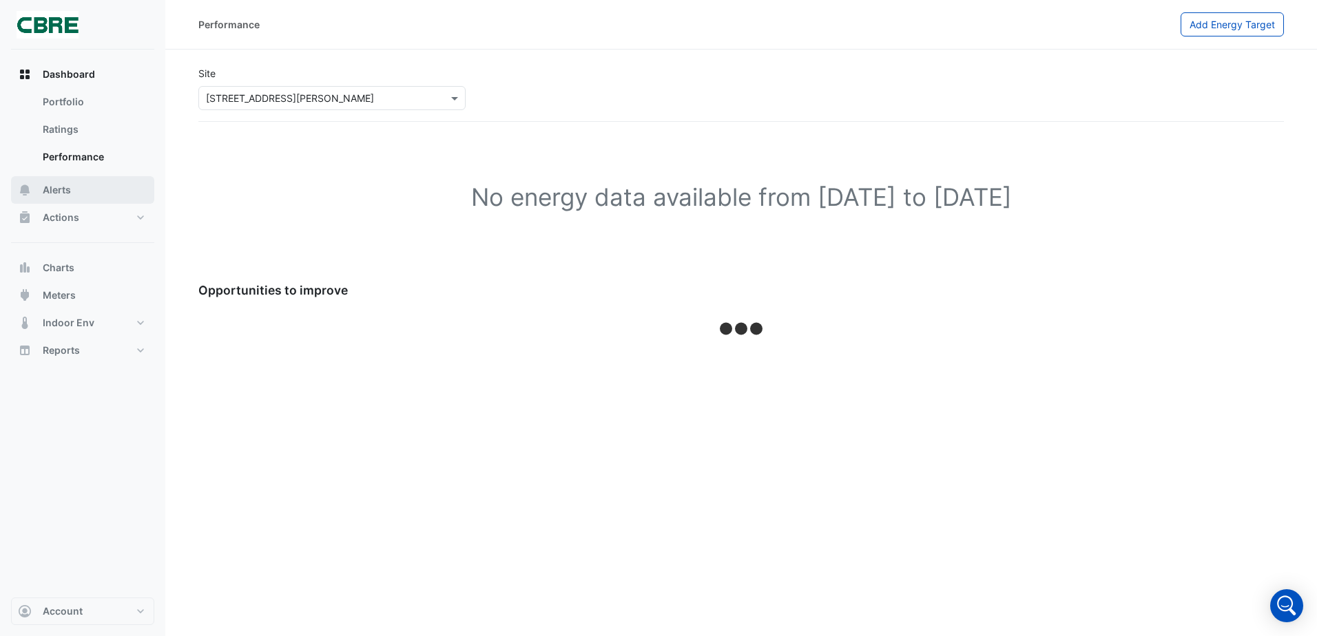
click at [72, 201] on button "Alerts" at bounding box center [82, 190] width 143 height 28
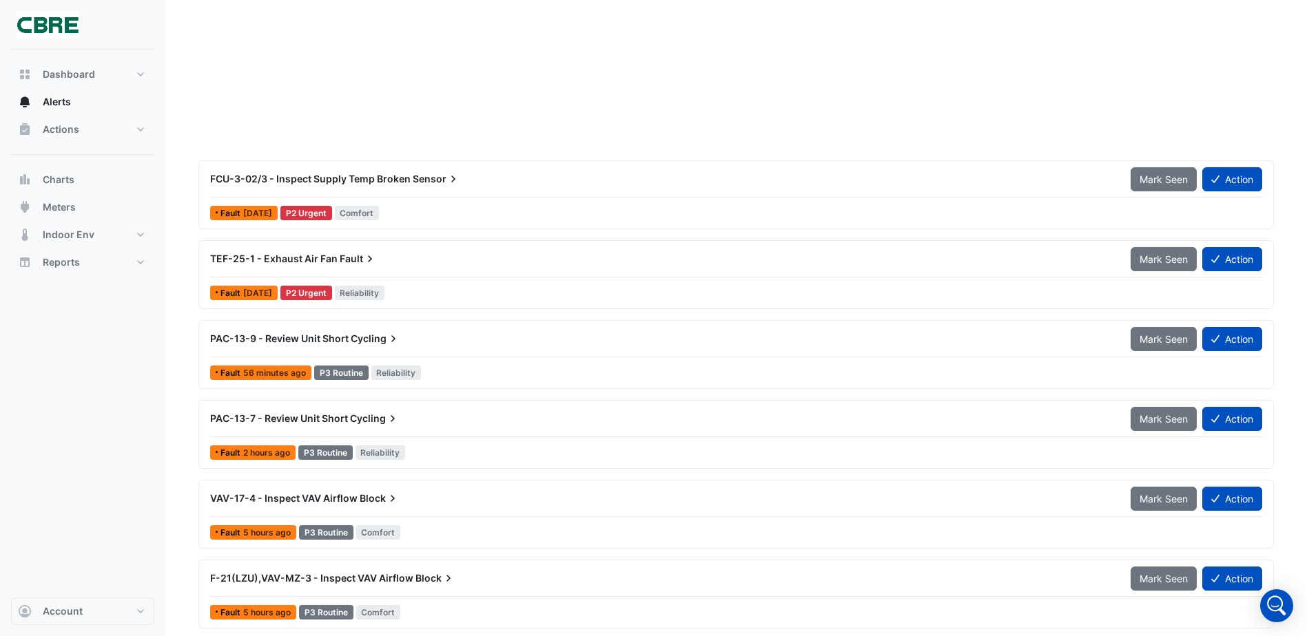
scroll to position [2510, 0]
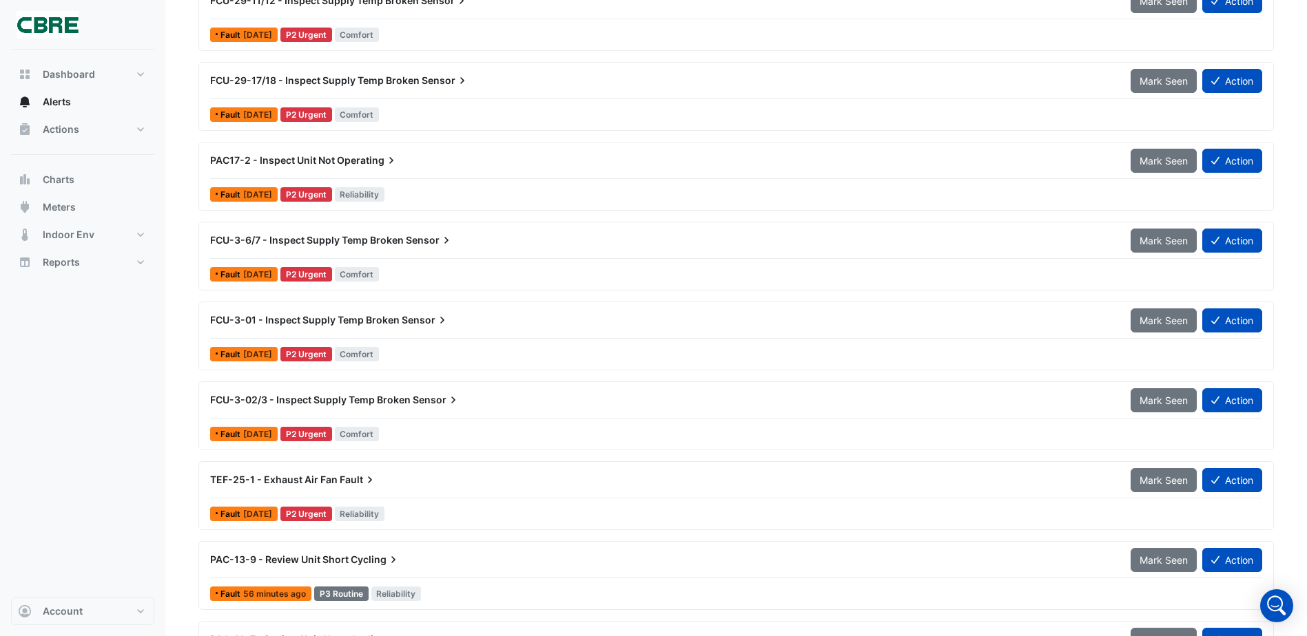
click at [262, 484] on span "TEF-25-1 - Exhaust Air Fan" at bounding box center [273, 480] width 127 height 12
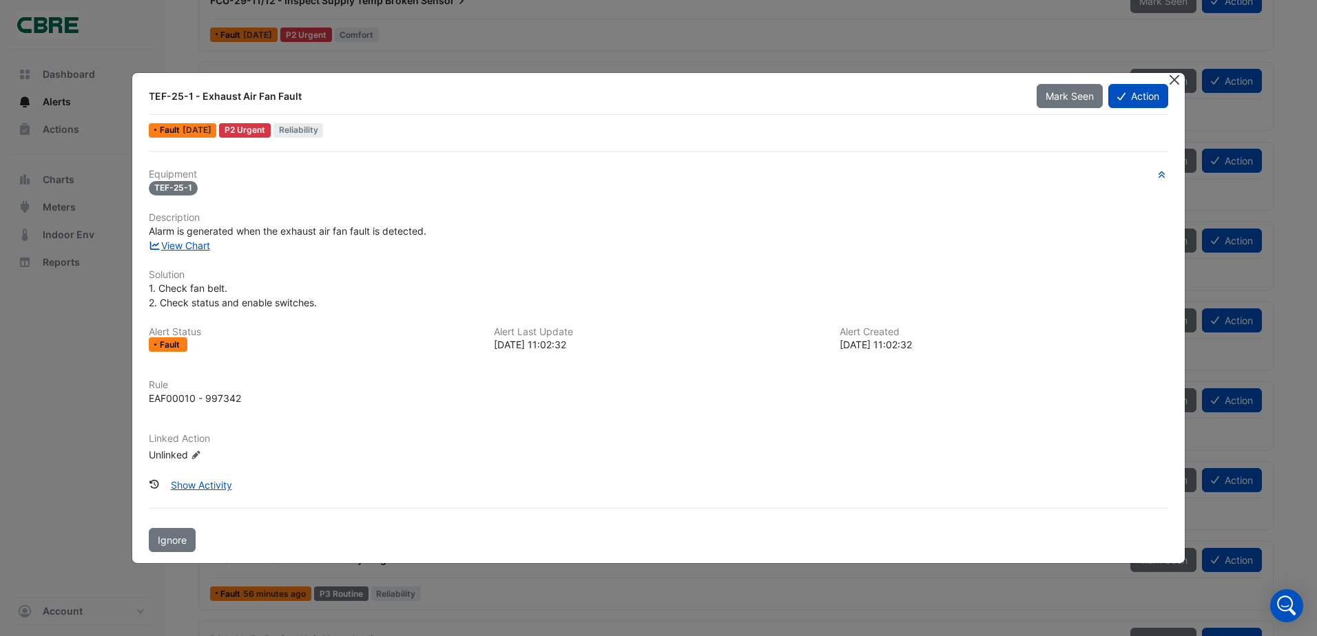
click at [1171, 84] on button "Close" at bounding box center [1175, 80] width 14 height 14
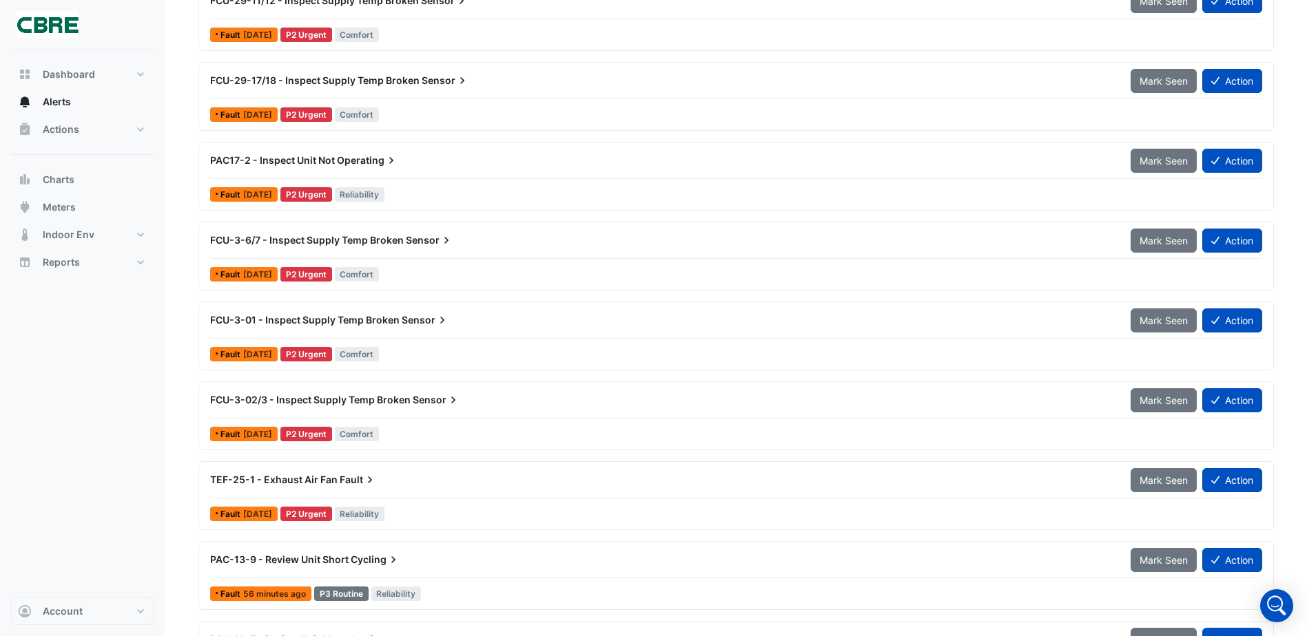
click at [304, 243] on span "FCU-3-6/7 - Inspect Supply Temp Broken" at bounding box center [307, 240] width 194 height 12
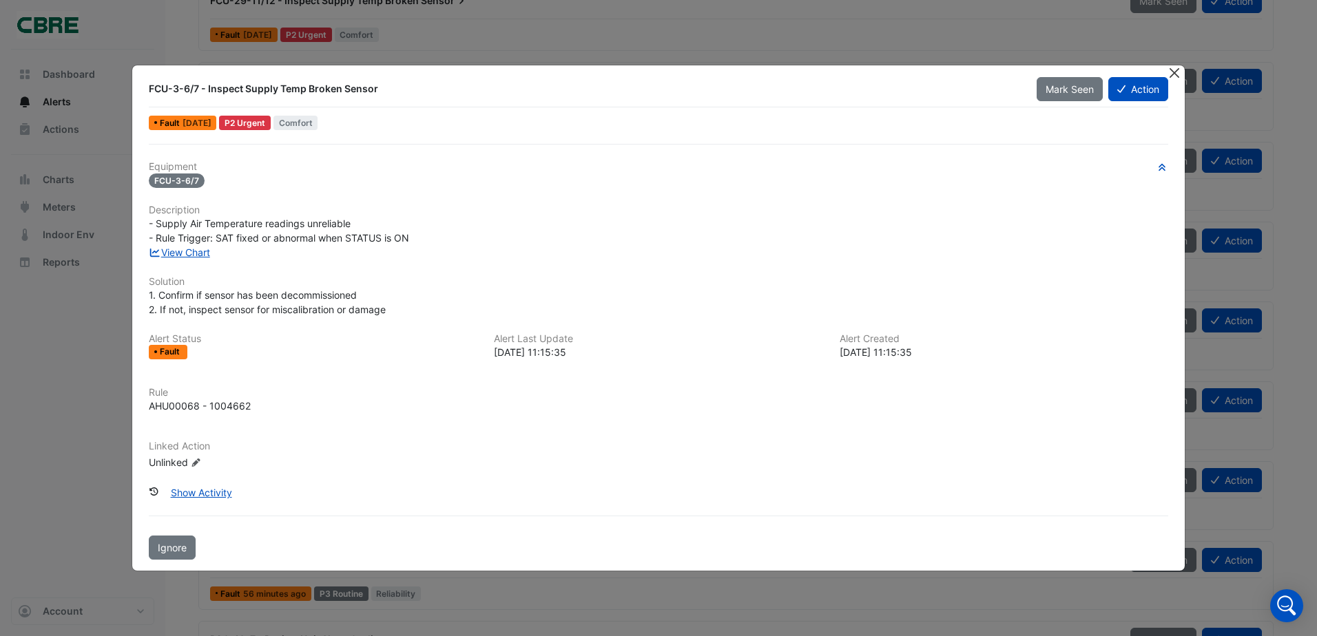
click at [1173, 68] on button "Close" at bounding box center [1175, 72] width 14 height 14
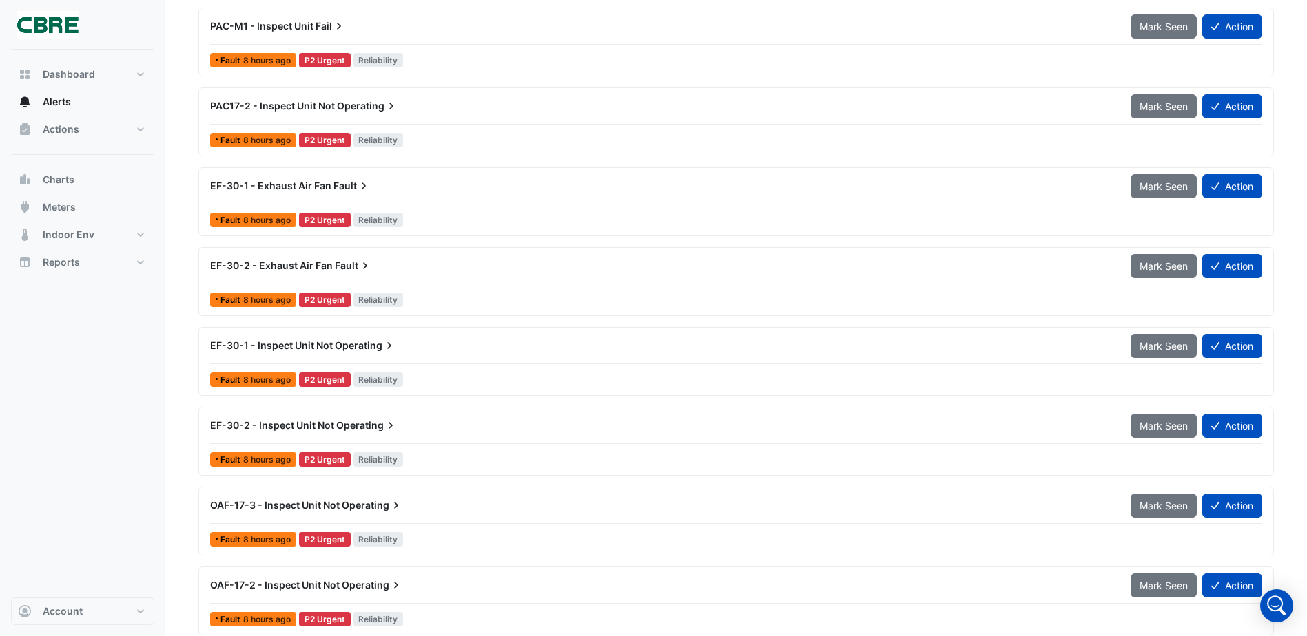
scroll to position [719, 0]
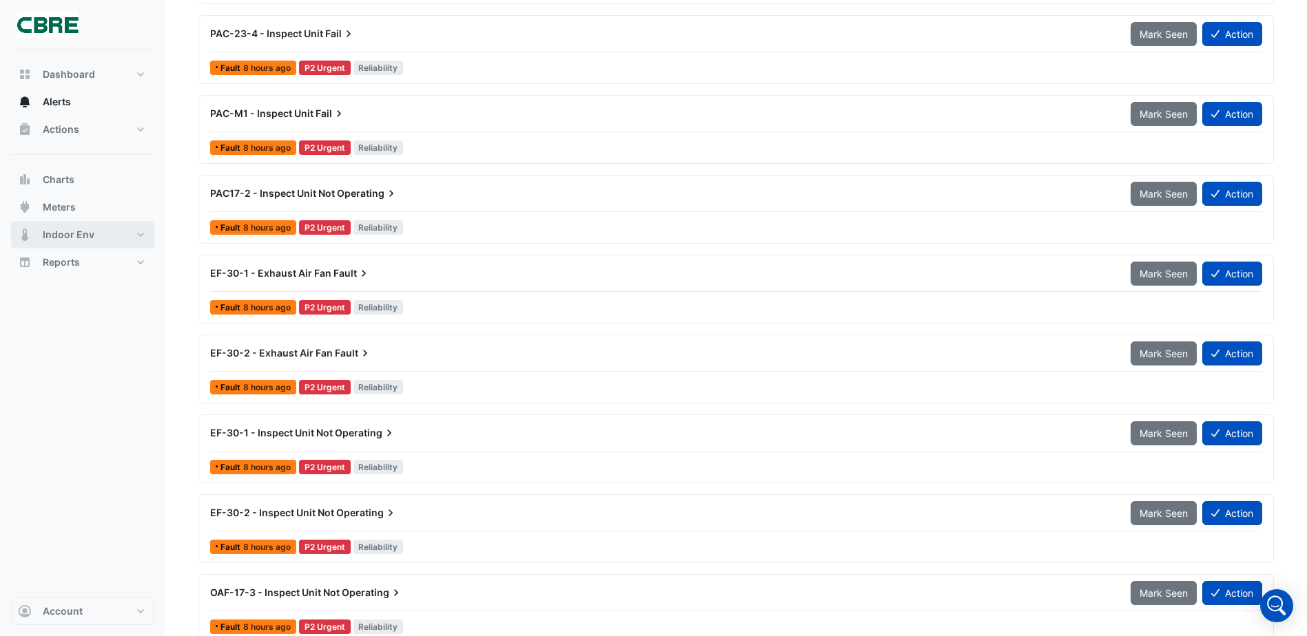
click at [54, 238] on span "Indoor Env" at bounding box center [69, 235] width 52 height 14
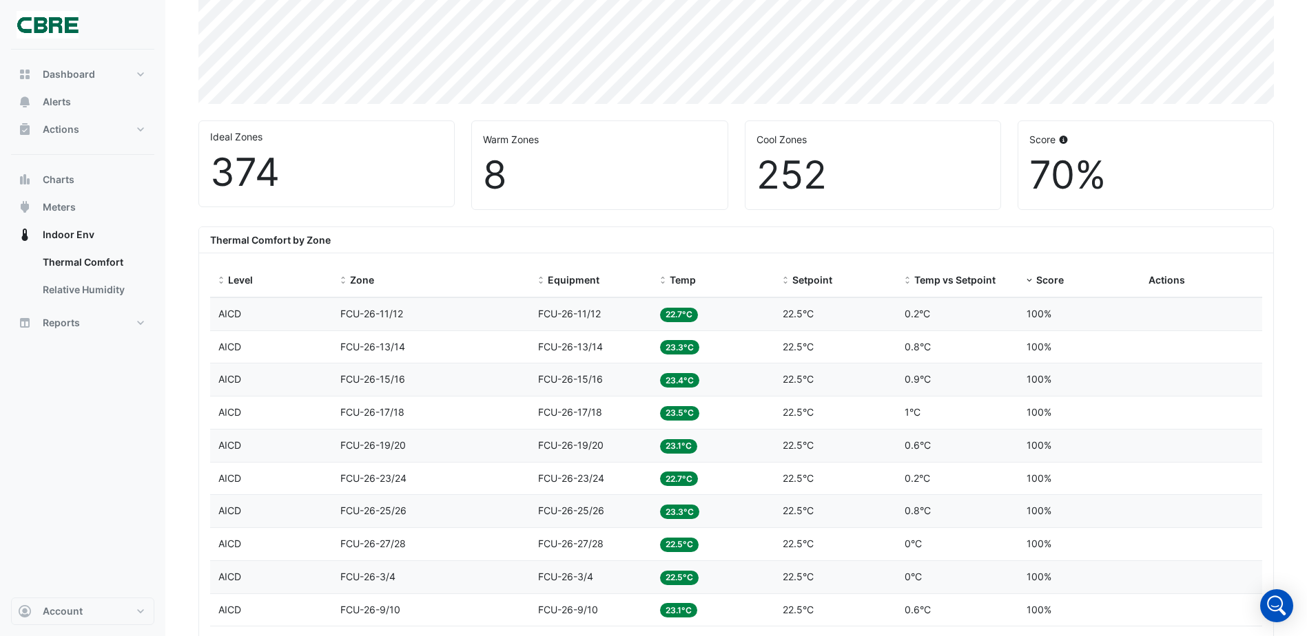
scroll to position [344, 0]
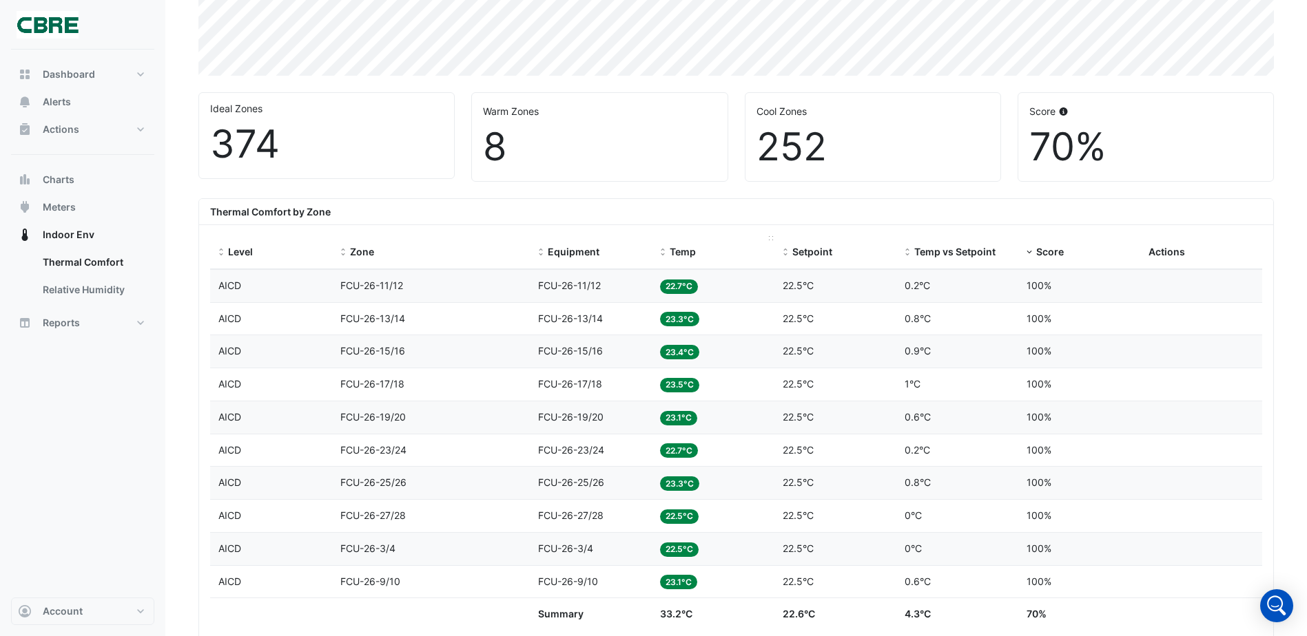
click at [665, 251] on span at bounding box center [663, 252] width 10 height 11
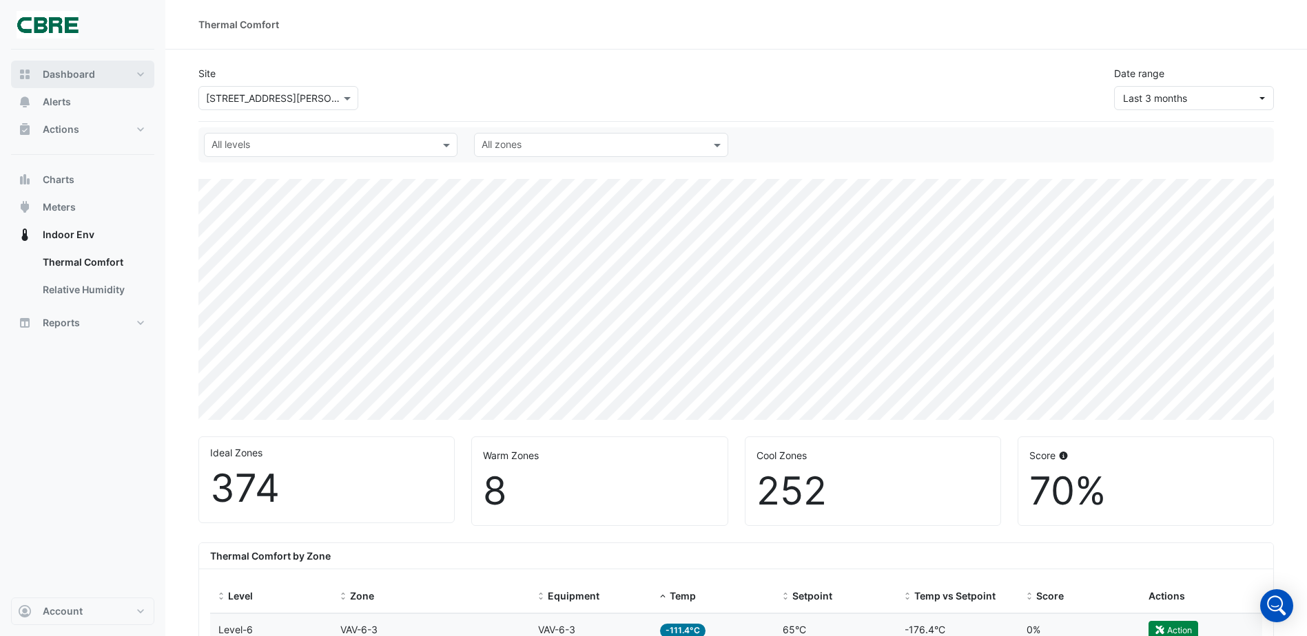
click at [76, 74] on span "Dashboard" at bounding box center [69, 75] width 52 height 14
